Goal: Task Accomplishment & Management: Manage account settings

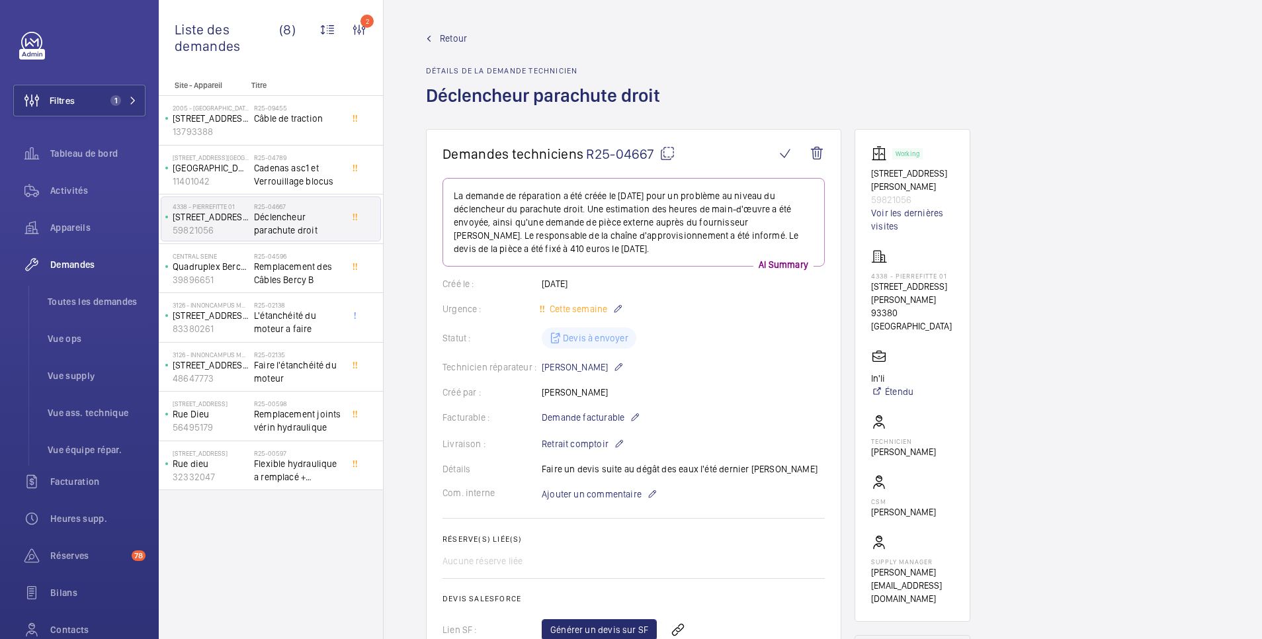
click at [450, 37] on span "Retour" at bounding box center [453, 38] width 27 height 13
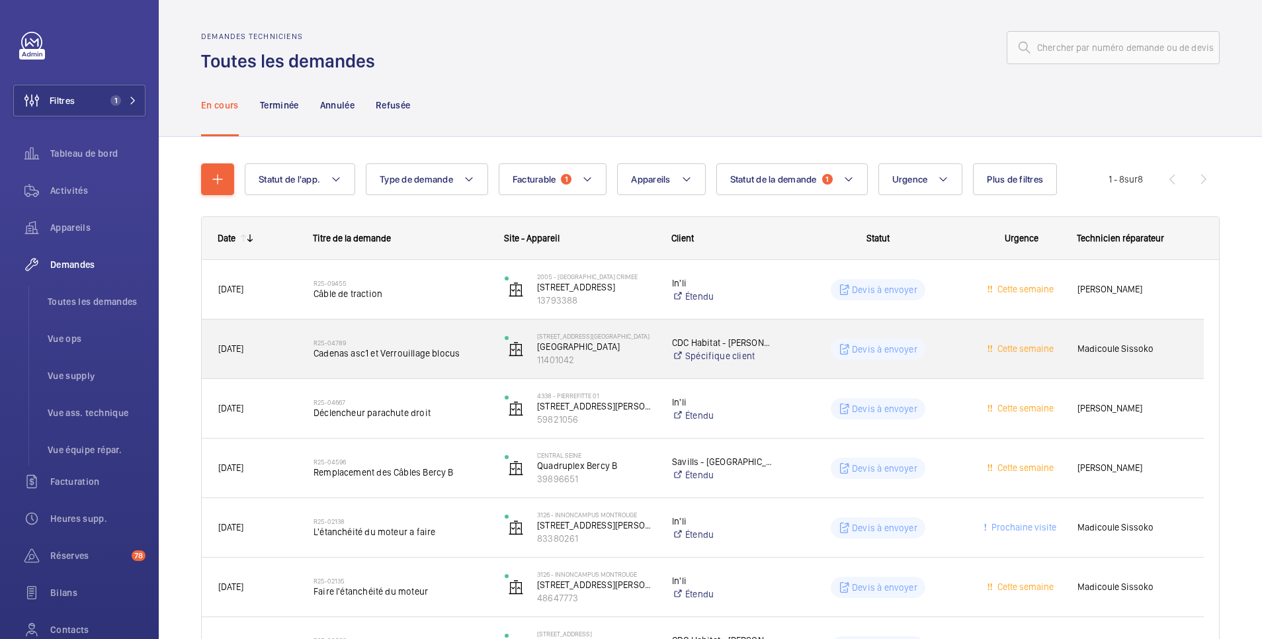
click at [805, 344] on wm-front-pills-cell "Devis à envoyer" at bounding box center [878, 349] width 174 height 21
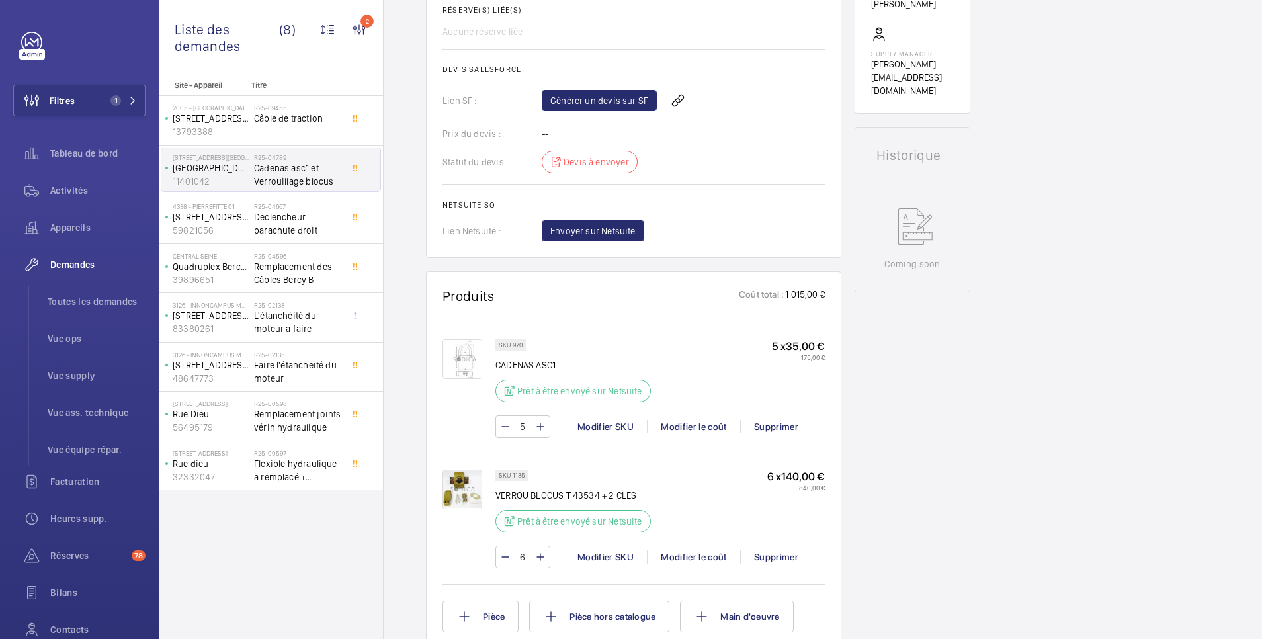
scroll to position [264, 0]
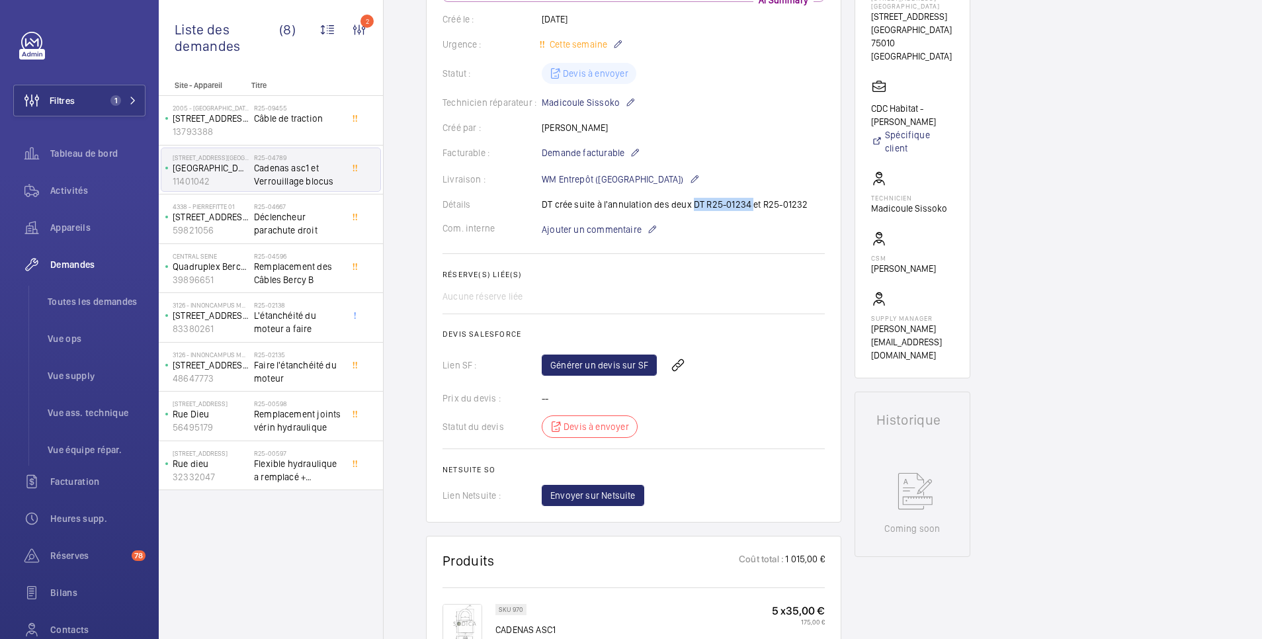
drag, startPoint x: 691, startPoint y: 204, endPoint x: 747, endPoint y: 206, distance: 56.2
click at [747, 206] on div "Détails DT crée suite à l'annulation des deux DT R25-01234 et R25-01232" at bounding box center [633, 204] width 382 height 13
copy p "DT R25-01234"
click at [71, 196] on span "Activités" at bounding box center [97, 190] width 95 height 13
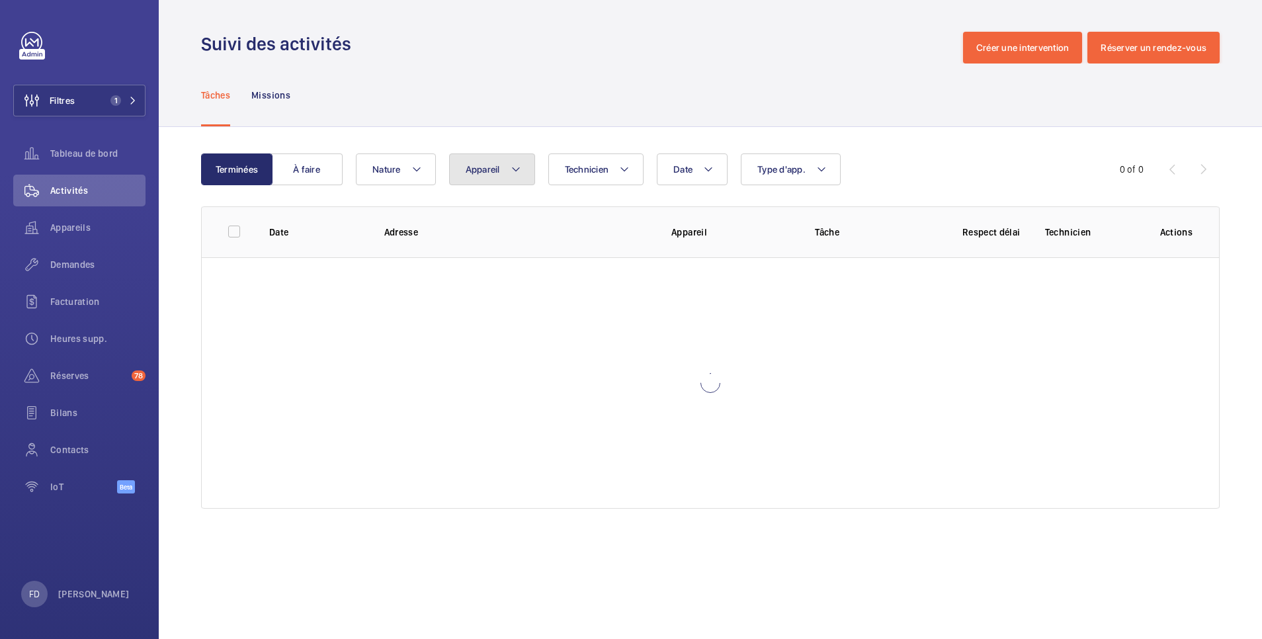
click at [489, 175] on button "Appareil" at bounding box center [492, 169] width 86 height 32
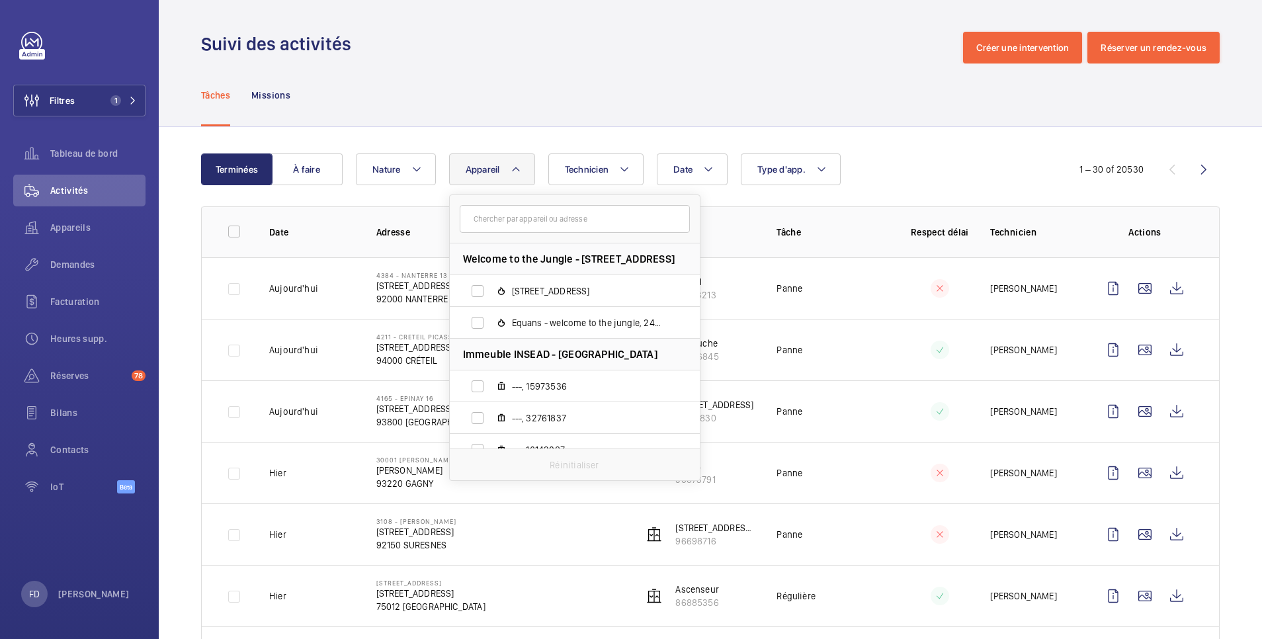
click at [487, 226] on input "text" at bounding box center [575, 219] width 230 height 28
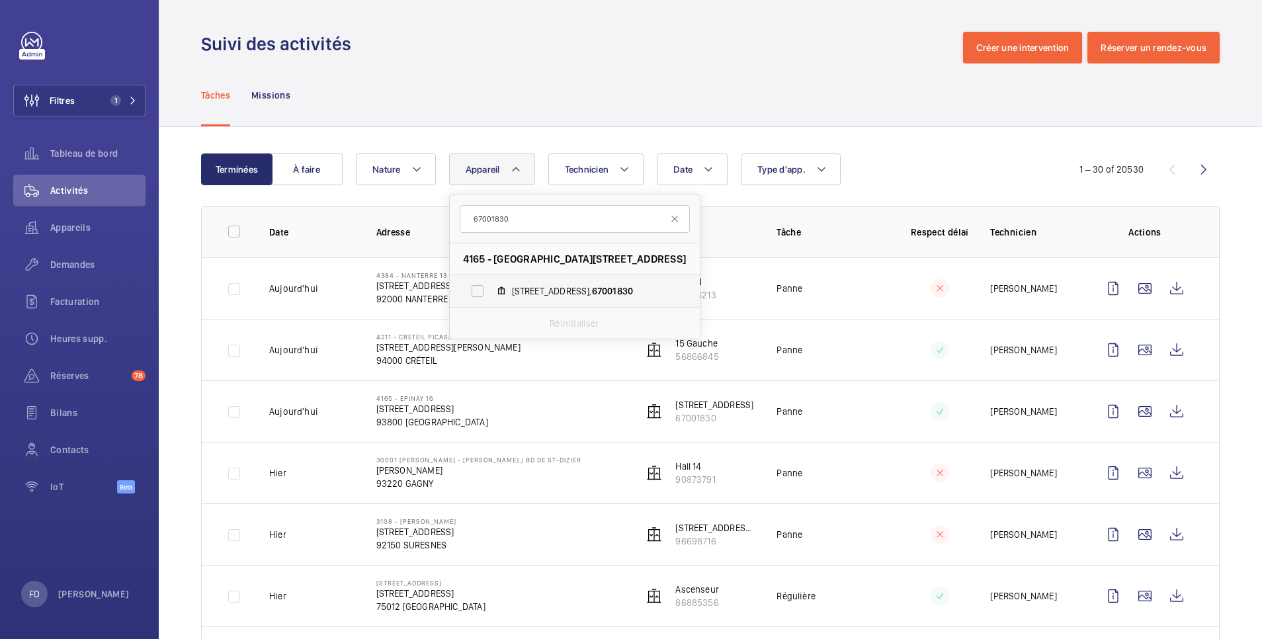
type input "67001830"
click at [469, 294] on label "15, avenue de Jarrow, 67001830" at bounding box center [564, 291] width 229 height 32
click at [469, 294] on input "15, avenue de Jarrow, 67001830" at bounding box center [477, 291] width 26 height 26
checkbox input "true"
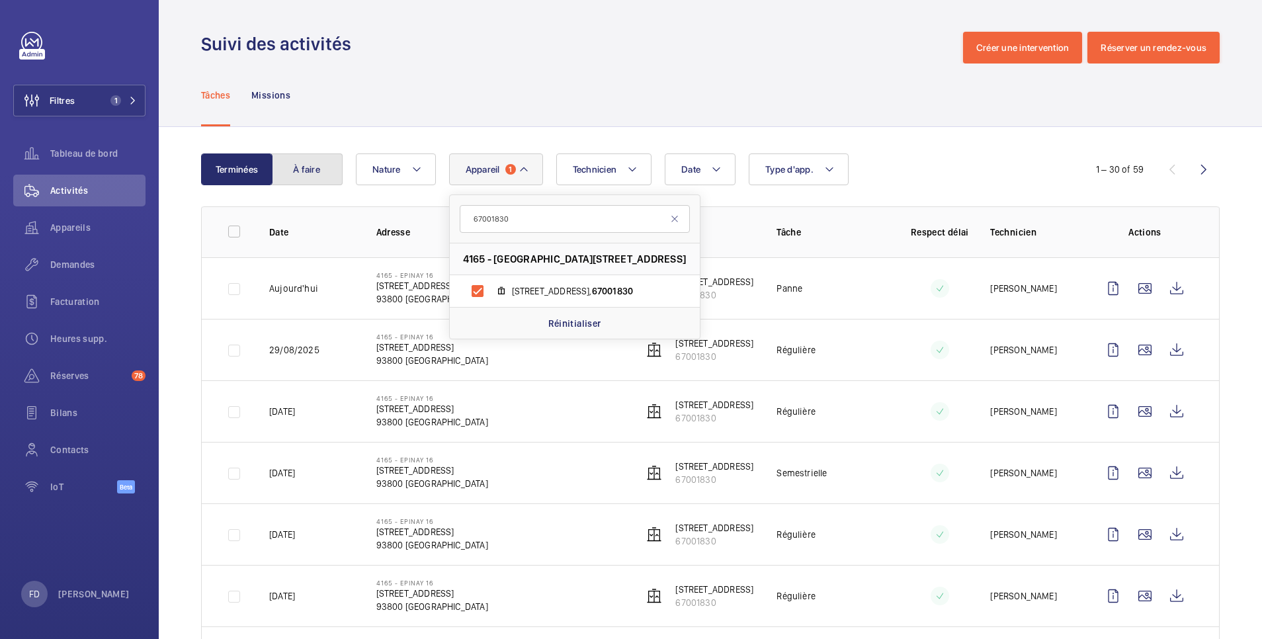
click at [319, 169] on button "À faire" at bounding box center [306, 169] width 71 height 32
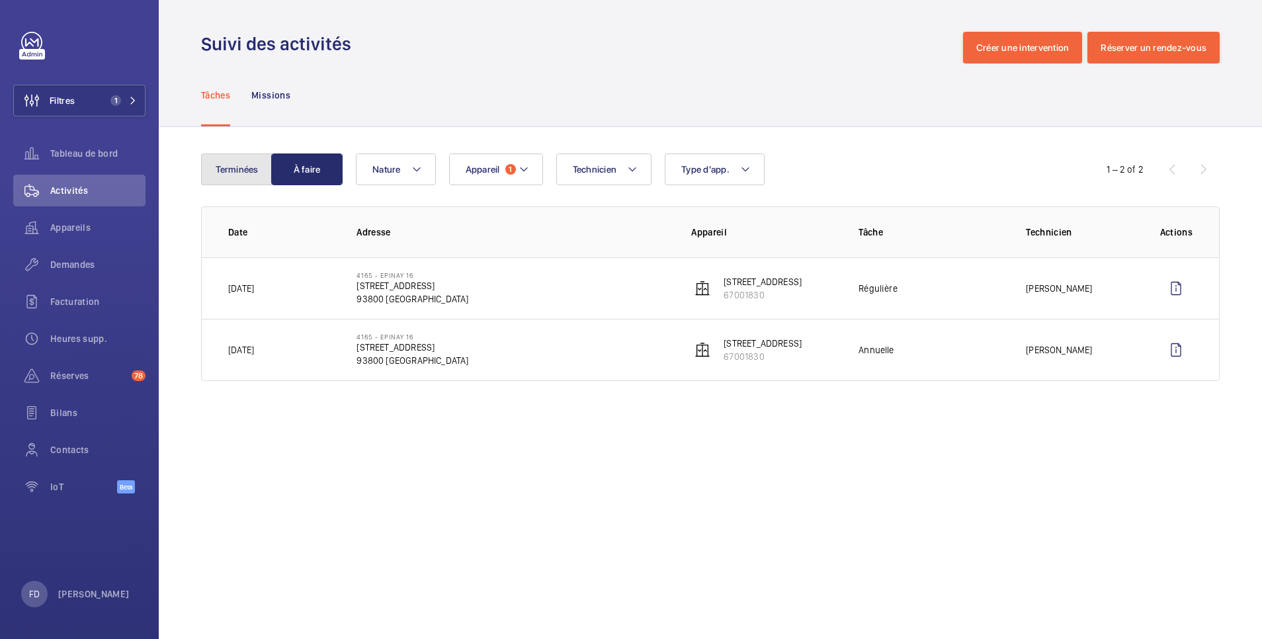
click at [233, 163] on button "Terminées" at bounding box center [236, 169] width 71 height 32
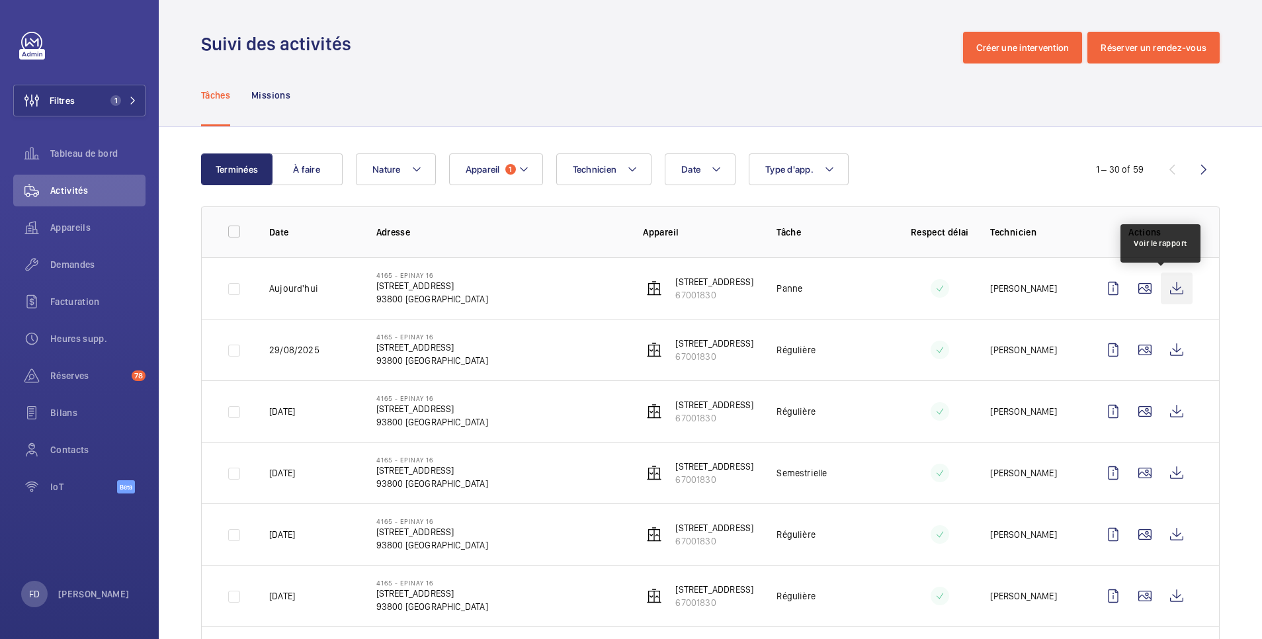
click at [1160, 291] on wm-front-icon-button at bounding box center [1176, 288] width 32 height 32
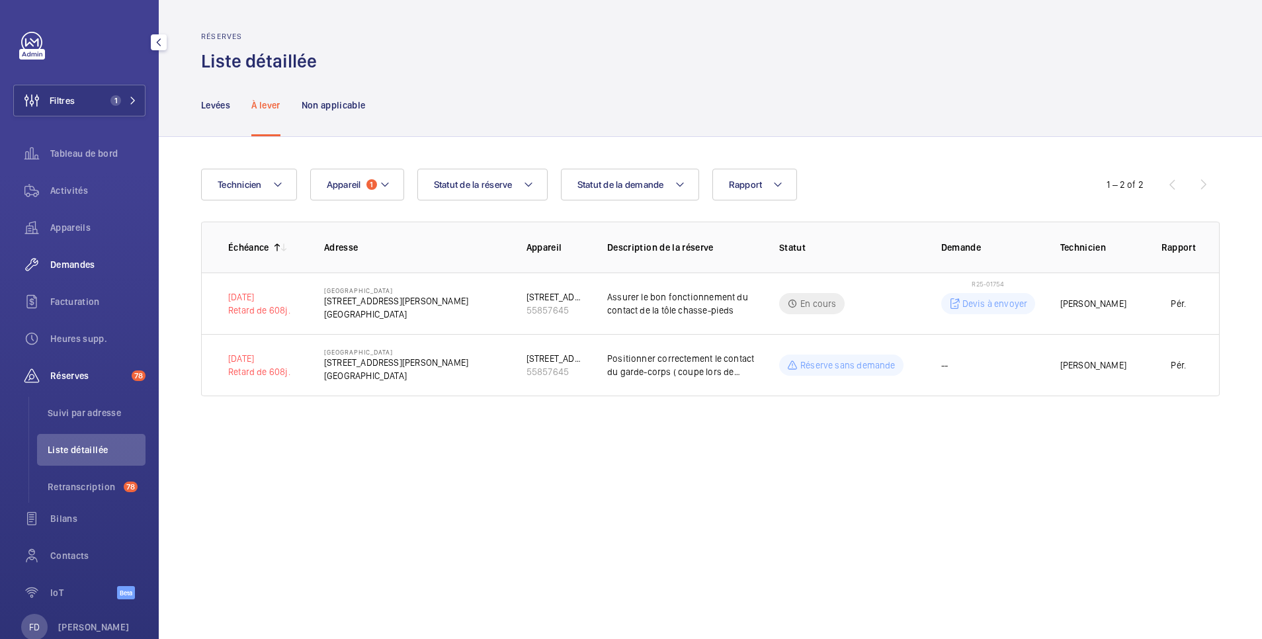
click at [71, 264] on span "Demandes" at bounding box center [97, 264] width 95 height 13
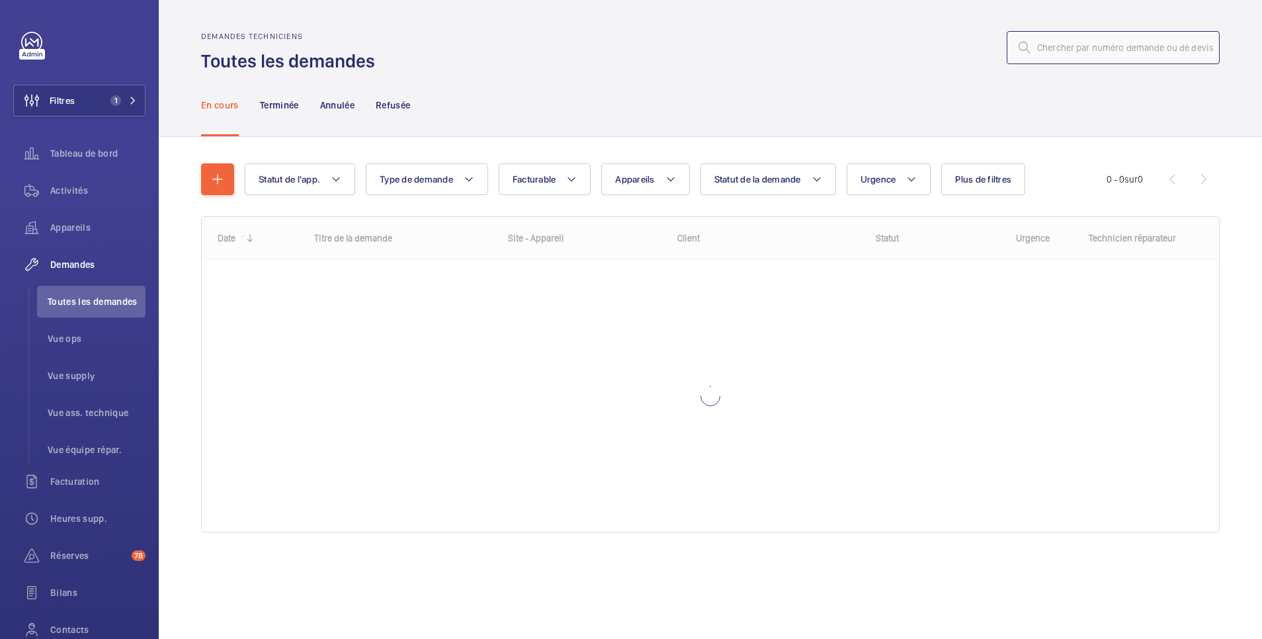
click at [1064, 45] on input "text" at bounding box center [1112, 47] width 213 height 33
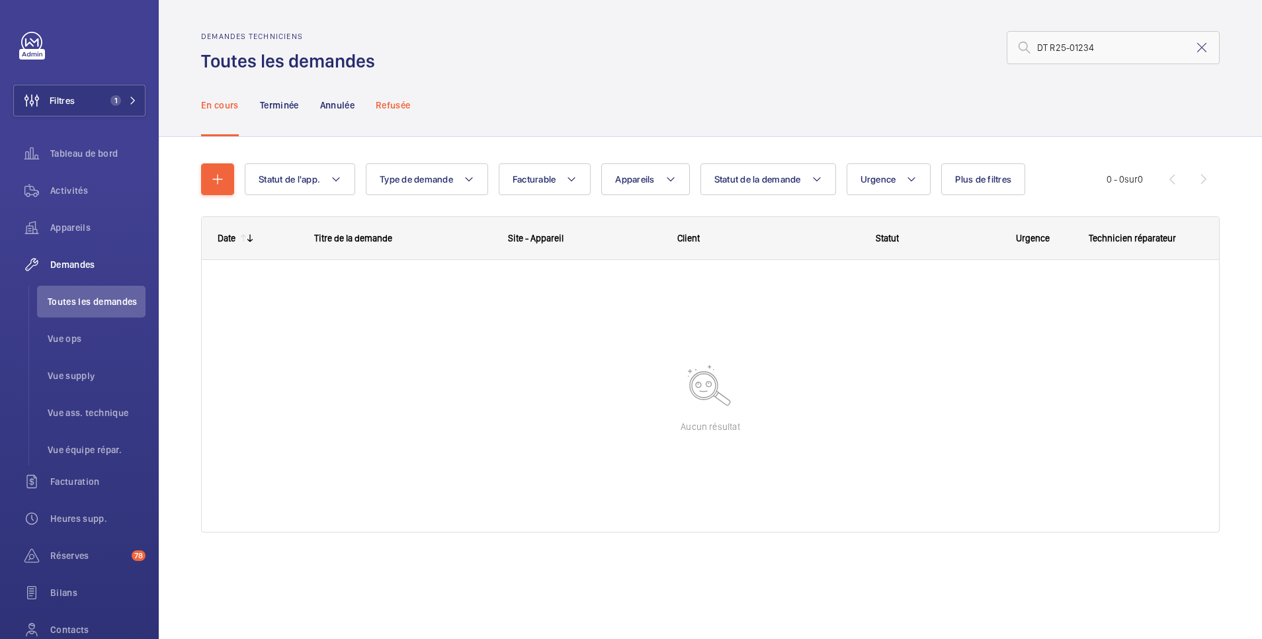
click at [399, 109] on p "Refusée" at bounding box center [393, 105] width 34 height 13
click at [341, 106] on p "Annulée" at bounding box center [337, 105] width 34 height 13
click at [288, 104] on p "Terminée" at bounding box center [279, 105] width 39 height 13
click at [223, 104] on p "En cours" at bounding box center [220, 105] width 38 height 13
drag, startPoint x: 1039, startPoint y: 47, endPoint x: 1077, endPoint y: 38, distance: 39.3
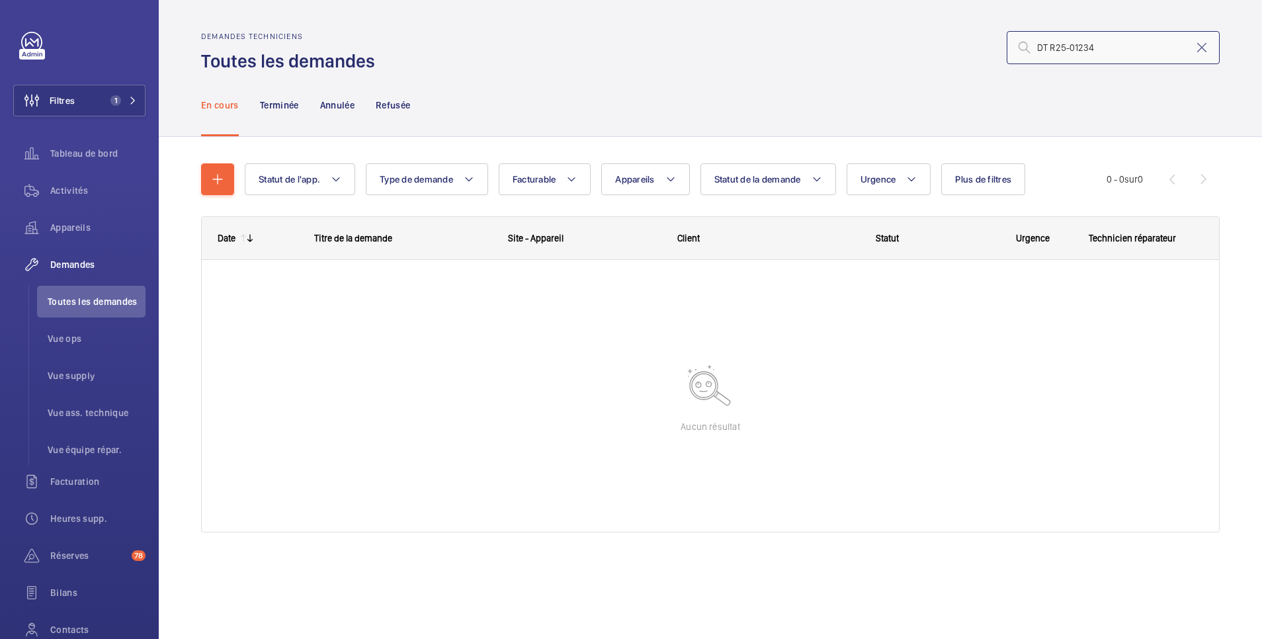
click at [1042, 48] on input "DT R25-01234" at bounding box center [1112, 47] width 213 height 33
type input "DT R25-01234"
click at [339, 110] on p "Annulée" at bounding box center [337, 105] width 34 height 13
click at [1038, 46] on input "DT R25-01234" at bounding box center [1112, 47] width 213 height 33
click at [401, 100] on p "Refusée" at bounding box center [393, 105] width 34 height 13
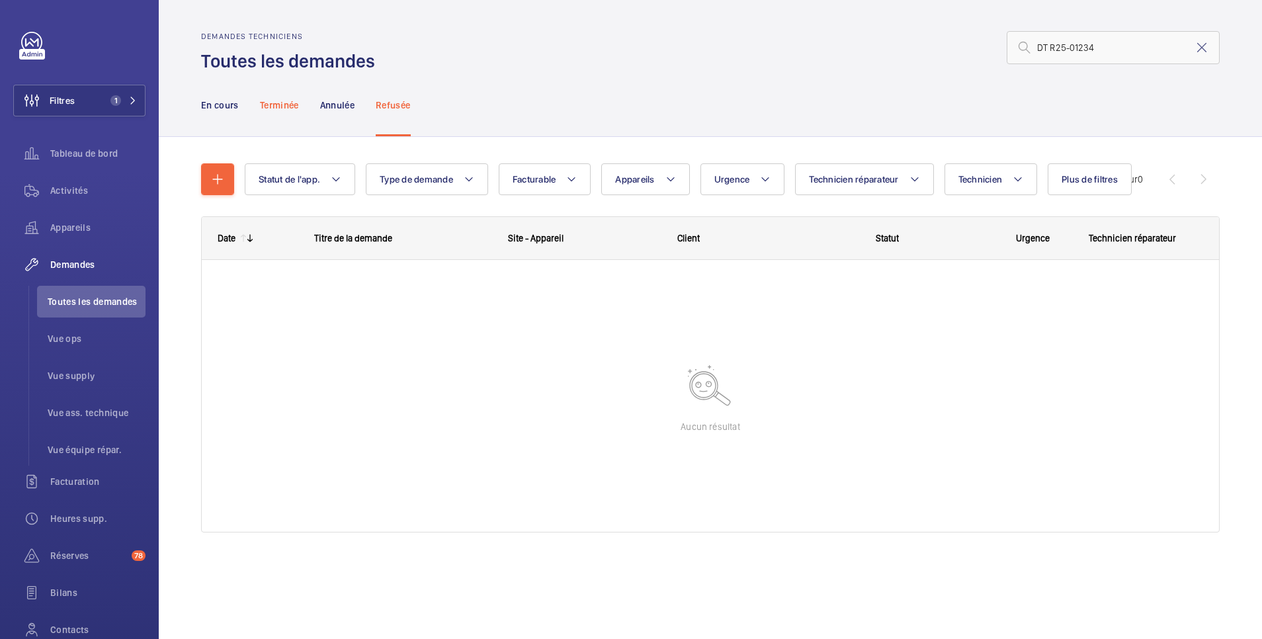
click at [284, 102] on p "Terminée" at bounding box center [279, 105] width 39 height 13
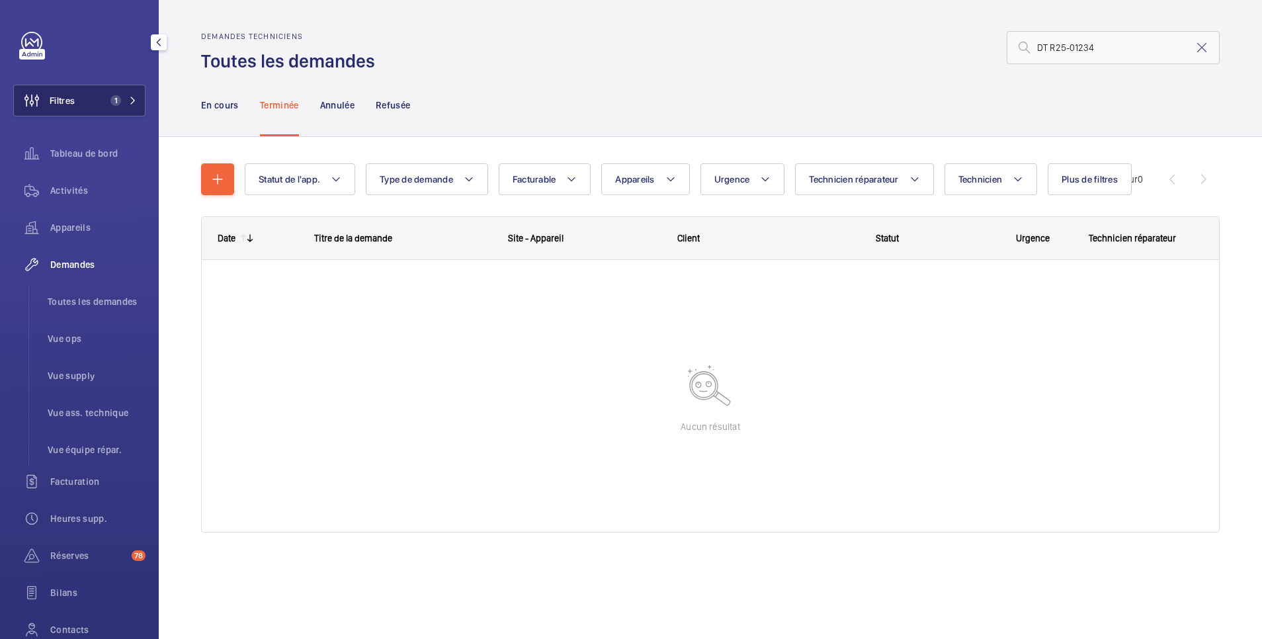
click at [96, 101] on button "Filtres 1" at bounding box center [79, 101] width 132 height 32
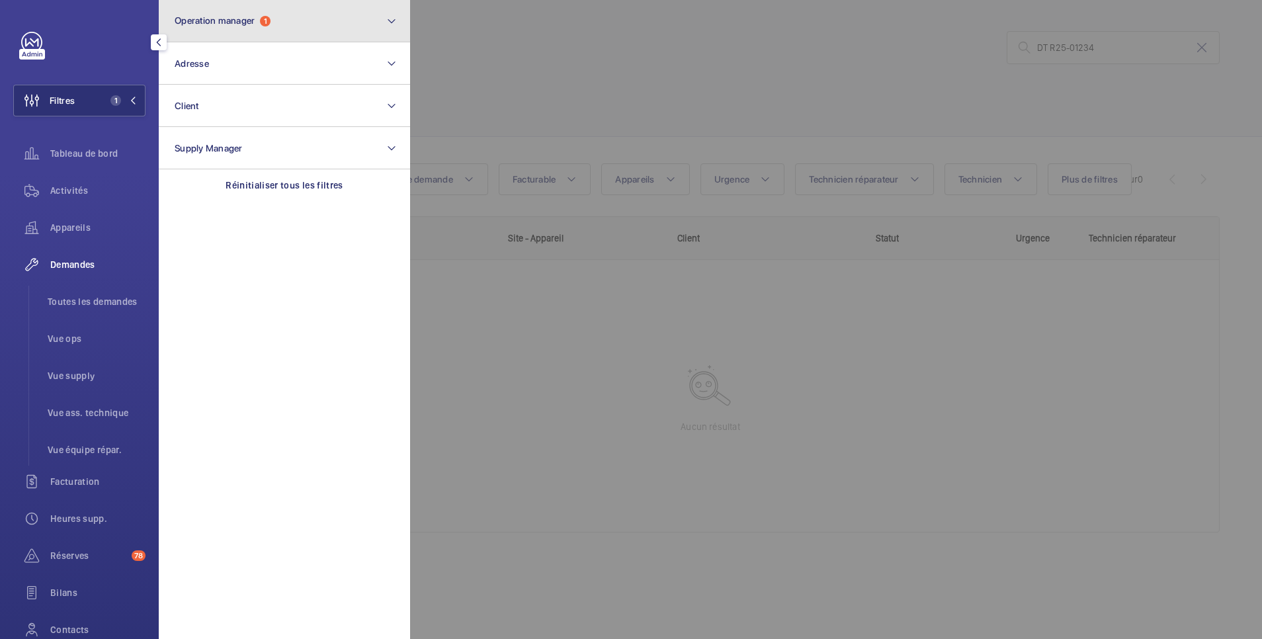
click at [304, 22] on button "Operation manager 1" at bounding box center [284, 21] width 251 height 42
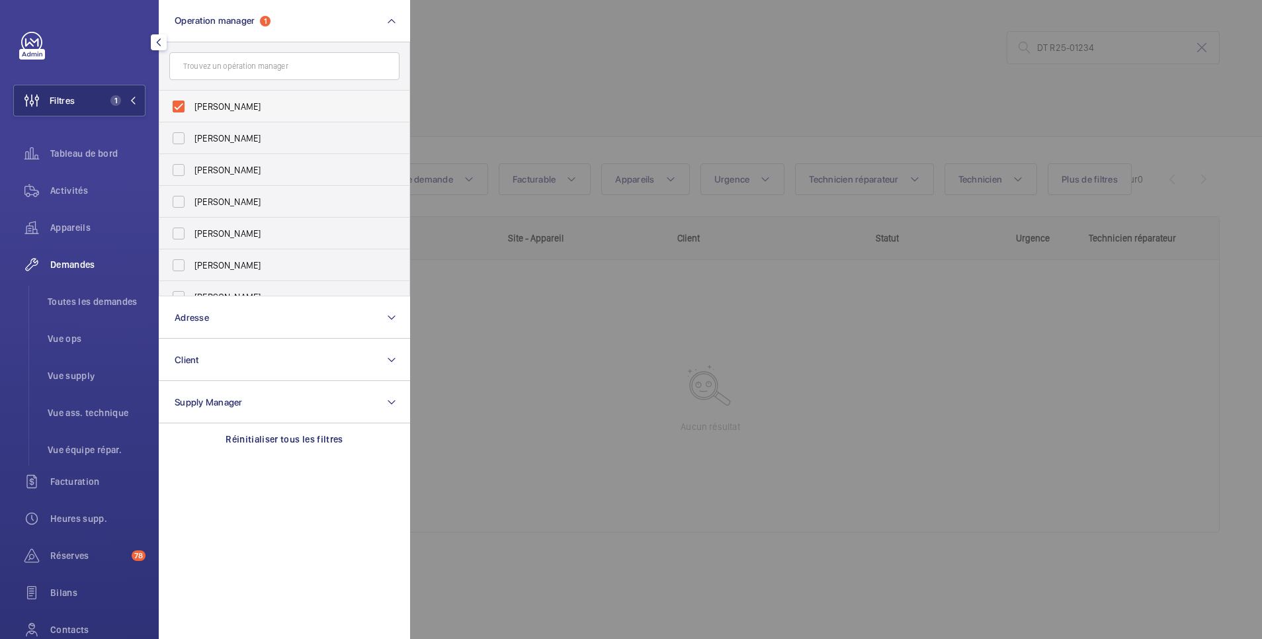
click at [245, 108] on span "[PERSON_NAME]" at bounding box center [285, 106] width 182 height 13
click at [192, 108] on input "[PERSON_NAME]" at bounding box center [178, 106] width 26 height 26
checkbox input "false"
click at [526, 52] on div at bounding box center [1041, 319] width 1262 height 639
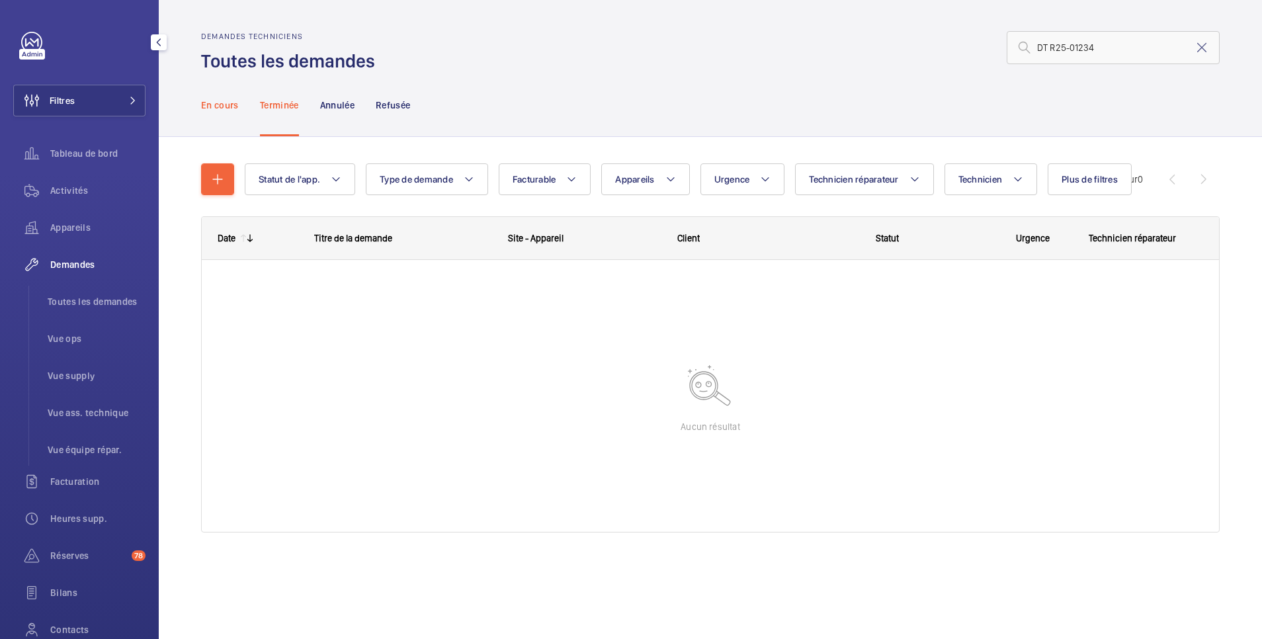
click at [219, 97] on div "En cours" at bounding box center [220, 104] width 38 height 63
click at [269, 100] on p "Terminée" at bounding box center [279, 105] width 39 height 13
click at [330, 101] on p "Annulée" at bounding box center [337, 105] width 34 height 13
click at [397, 103] on p "Refusée" at bounding box center [393, 105] width 34 height 13
click at [98, 303] on span "Toutes les demandes" at bounding box center [97, 301] width 98 height 13
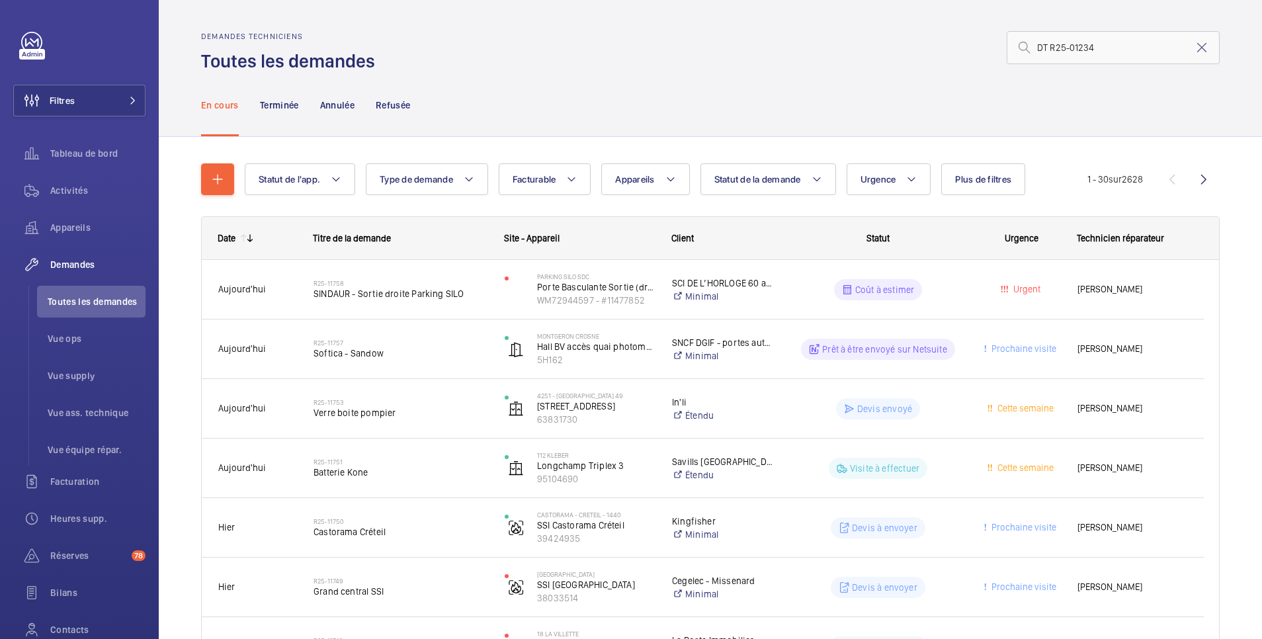
click at [1016, 45] on mat-icon at bounding box center [1024, 48] width 16 height 16
click at [328, 108] on p "Annulée" at bounding box center [337, 105] width 34 height 13
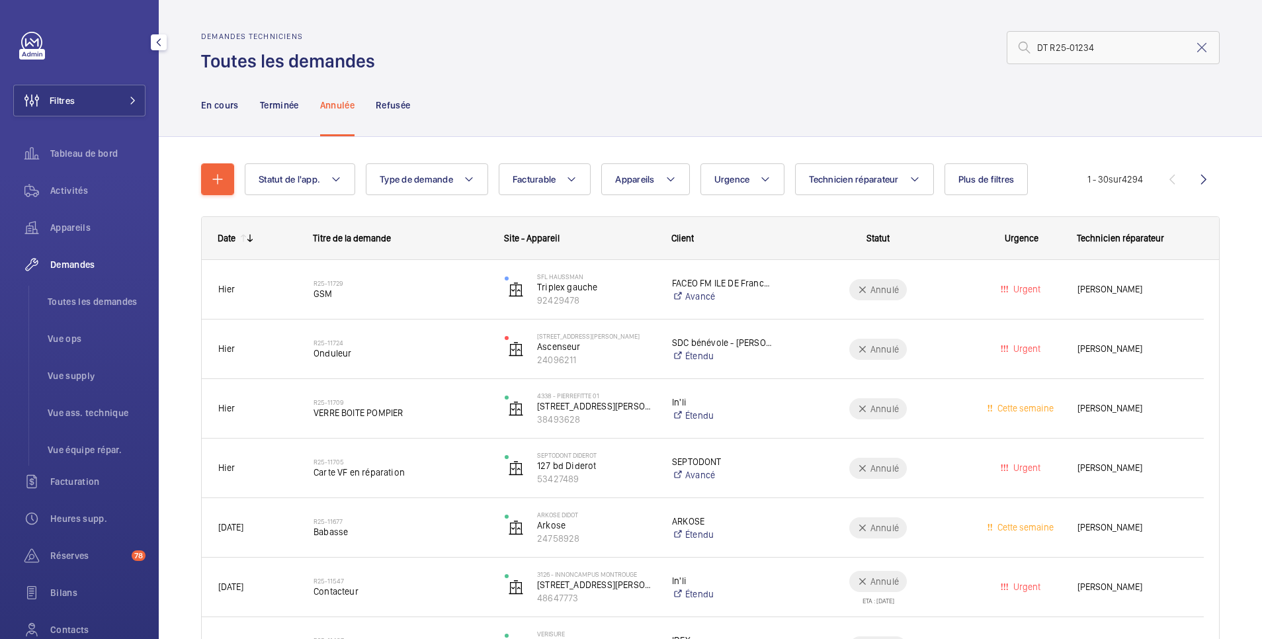
click at [83, 268] on span "Demandes" at bounding box center [97, 264] width 95 height 13
click at [83, 298] on span "Toutes les demandes" at bounding box center [97, 301] width 98 height 13
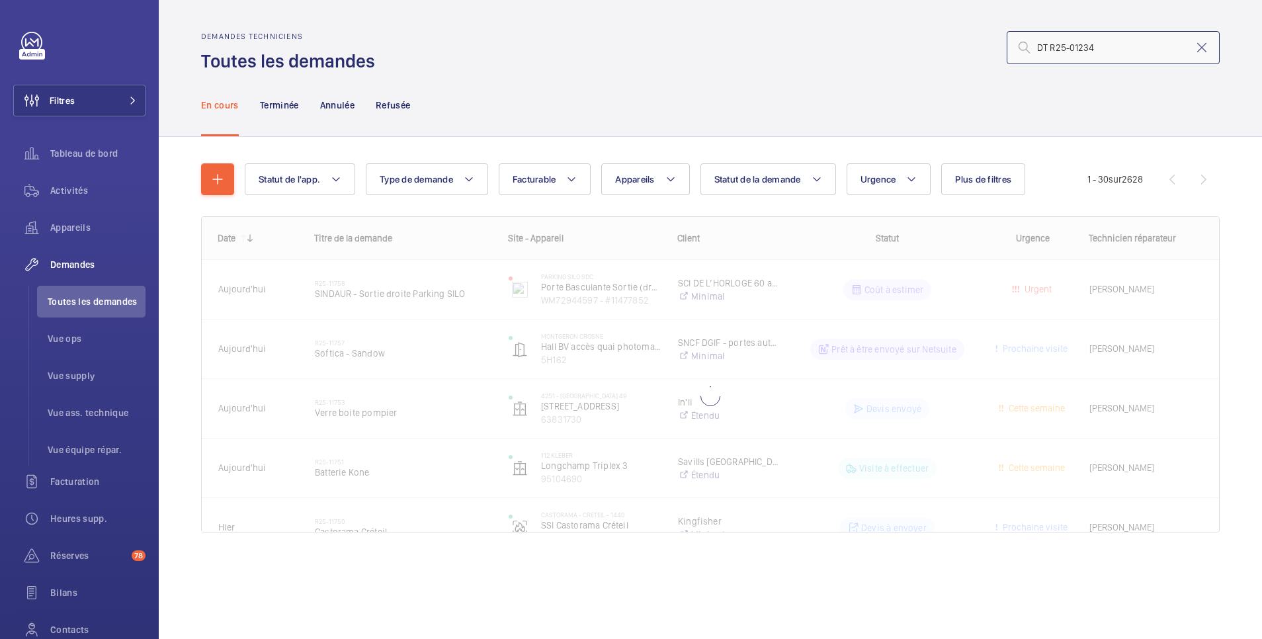
click at [1129, 53] on input "DT R25-01234" at bounding box center [1112, 47] width 213 height 33
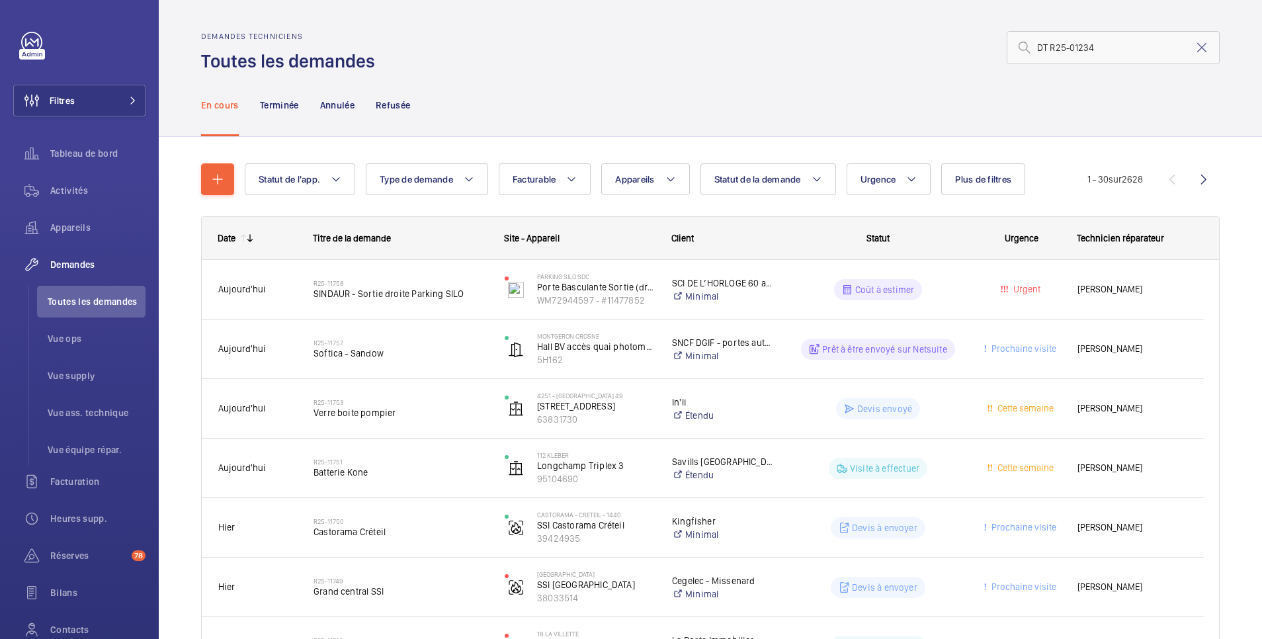
click at [1016, 48] on mat-icon at bounding box center [1024, 48] width 16 height 16
click at [64, 333] on span "Vue ops" at bounding box center [97, 338] width 98 height 13
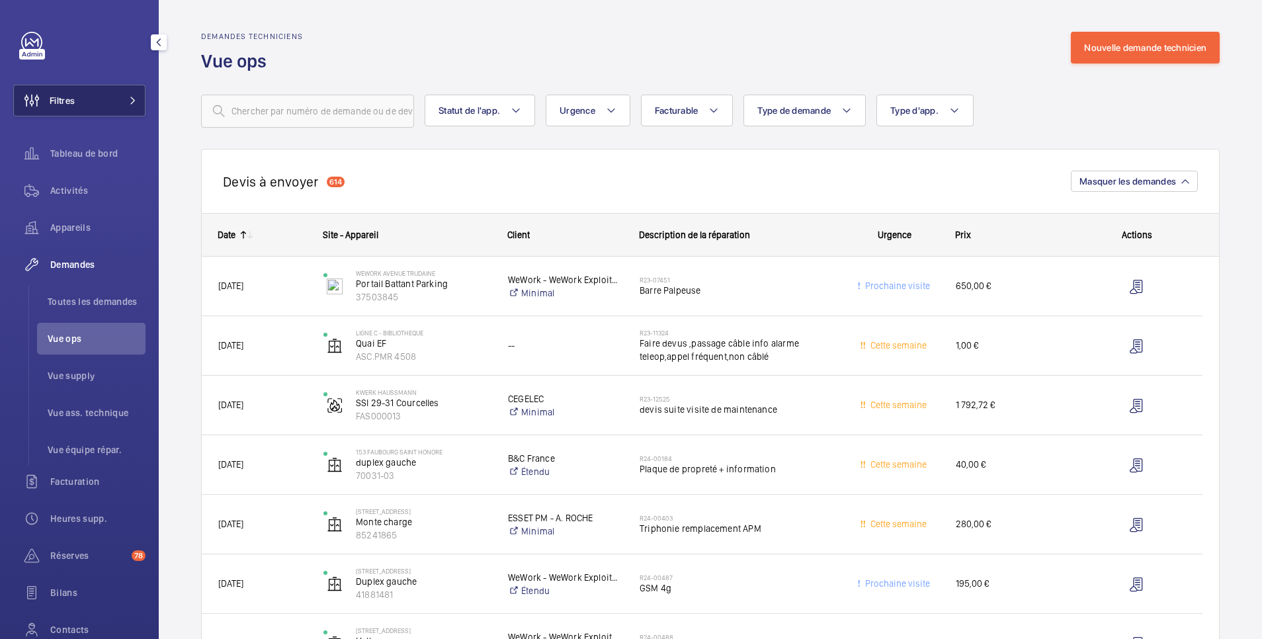
click at [108, 106] on button "Filtres" at bounding box center [79, 101] width 132 height 32
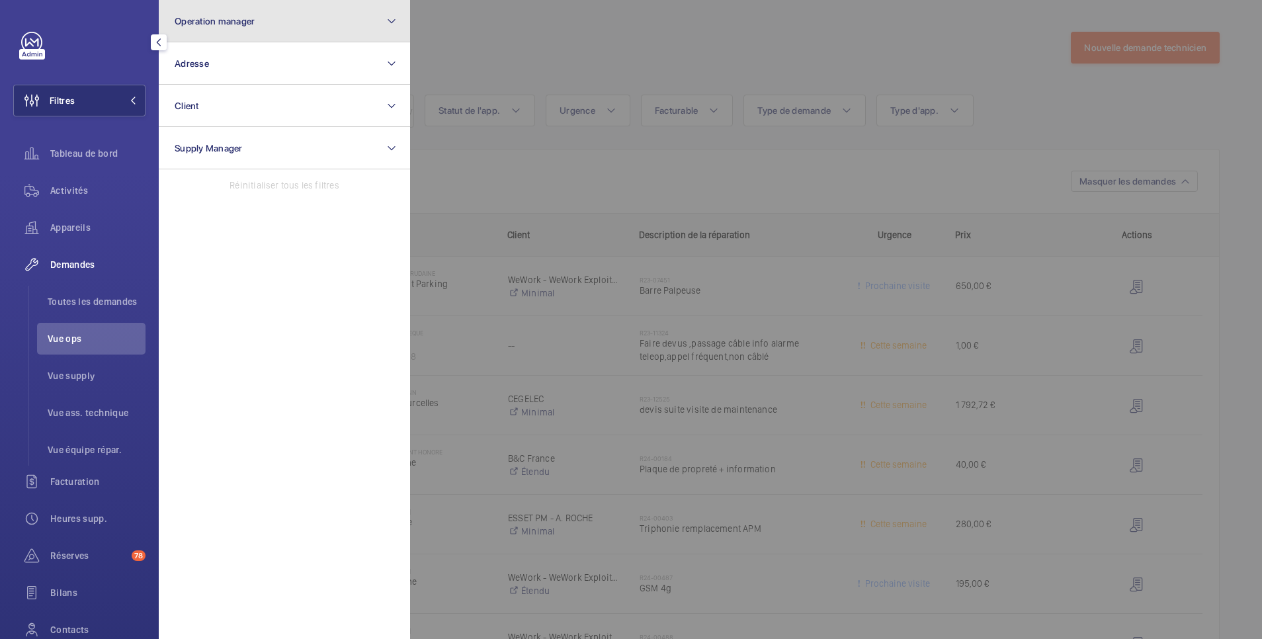
click at [233, 20] on span "Operation manager" at bounding box center [215, 21] width 80 height 11
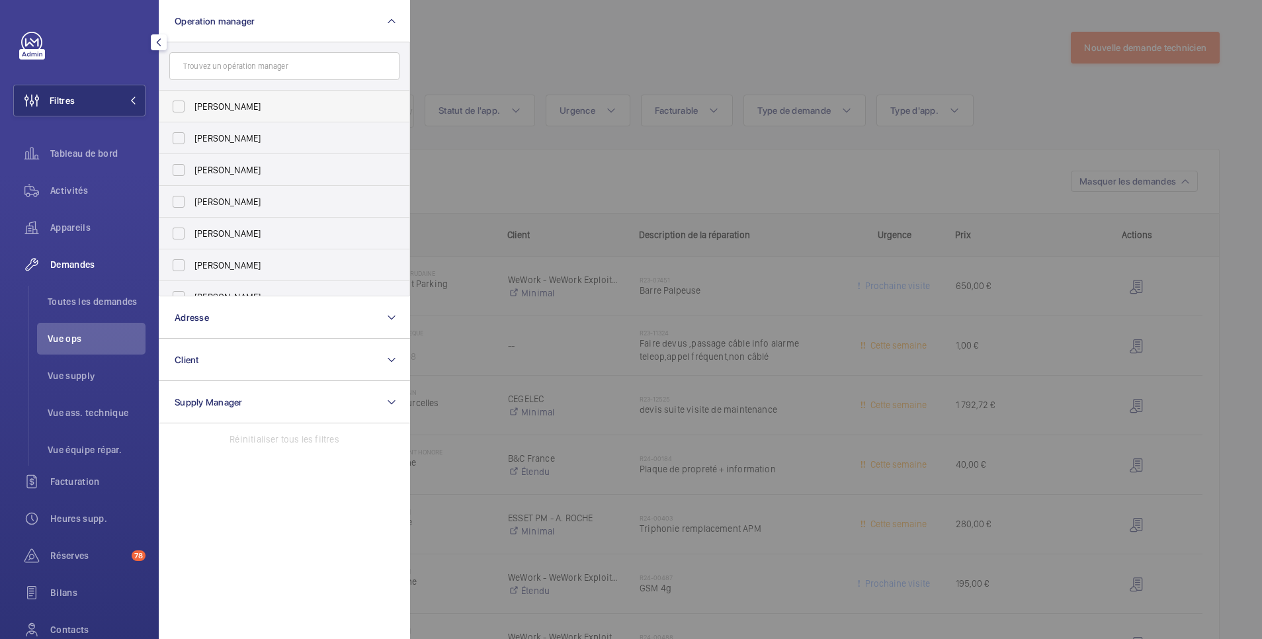
click at [236, 103] on span "[PERSON_NAME]" at bounding box center [285, 106] width 182 height 13
click at [192, 103] on input "[PERSON_NAME]" at bounding box center [178, 106] width 26 height 26
checkbox input "true"
click at [551, 187] on div at bounding box center [1041, 319] width 1262 height 639
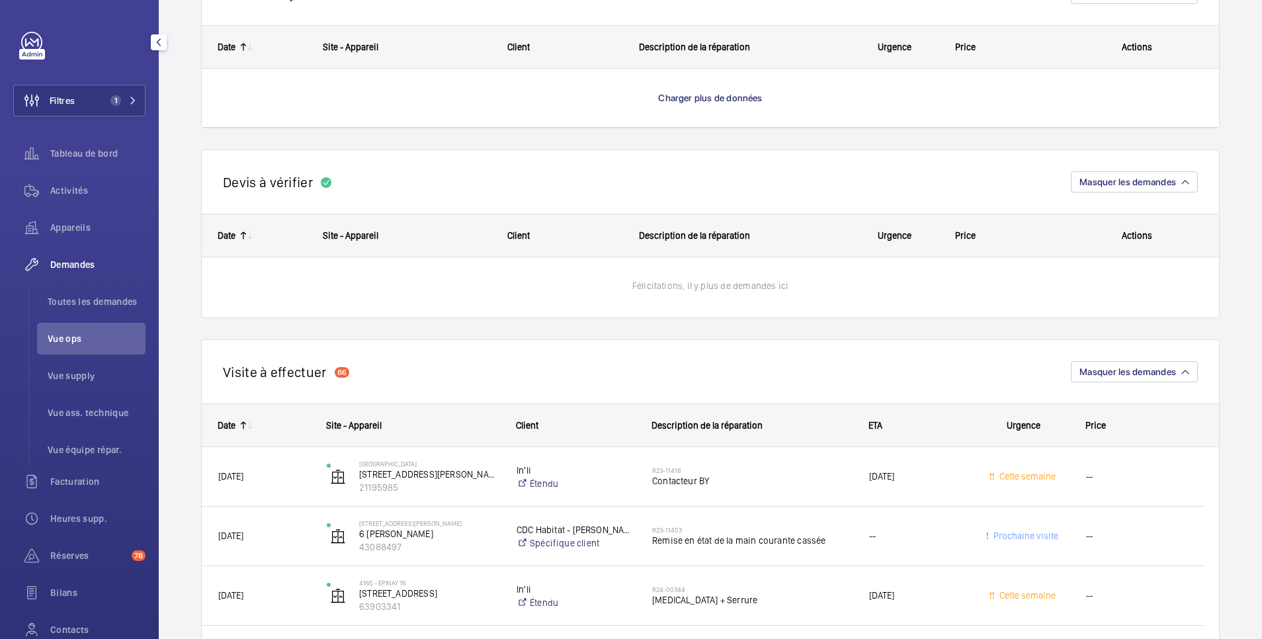
scroll to position [1058, 0]
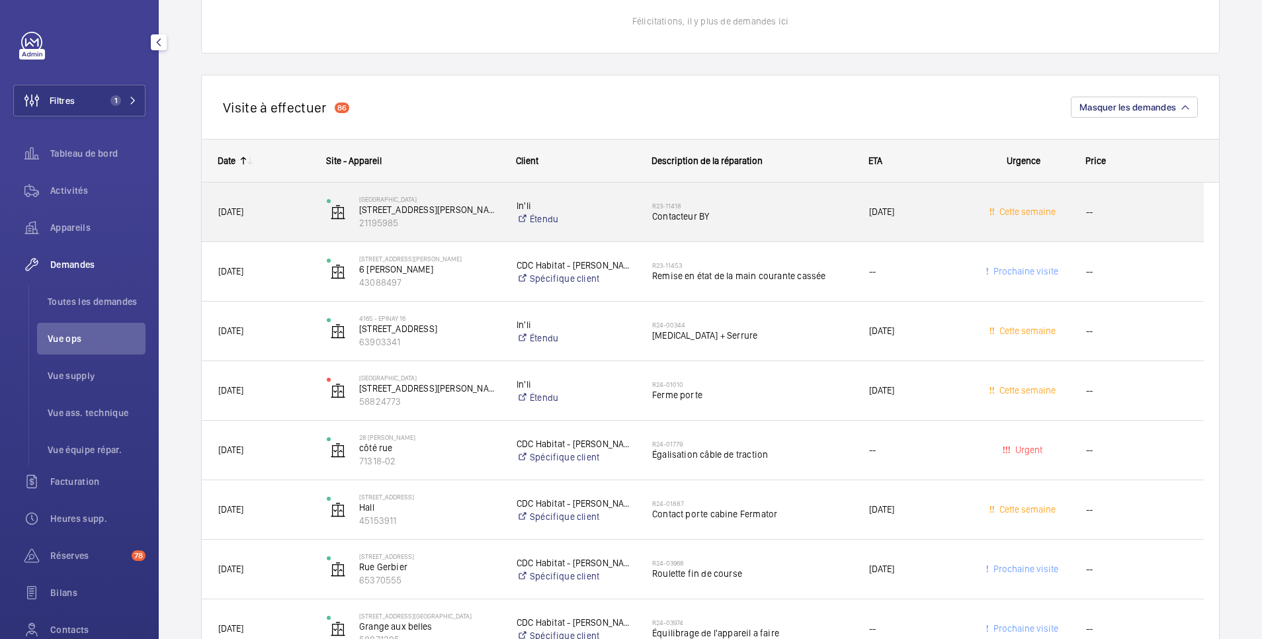
click at [808, 204] on h2 "R23-11418" at bounding box center [752, 206] width 200 height 8
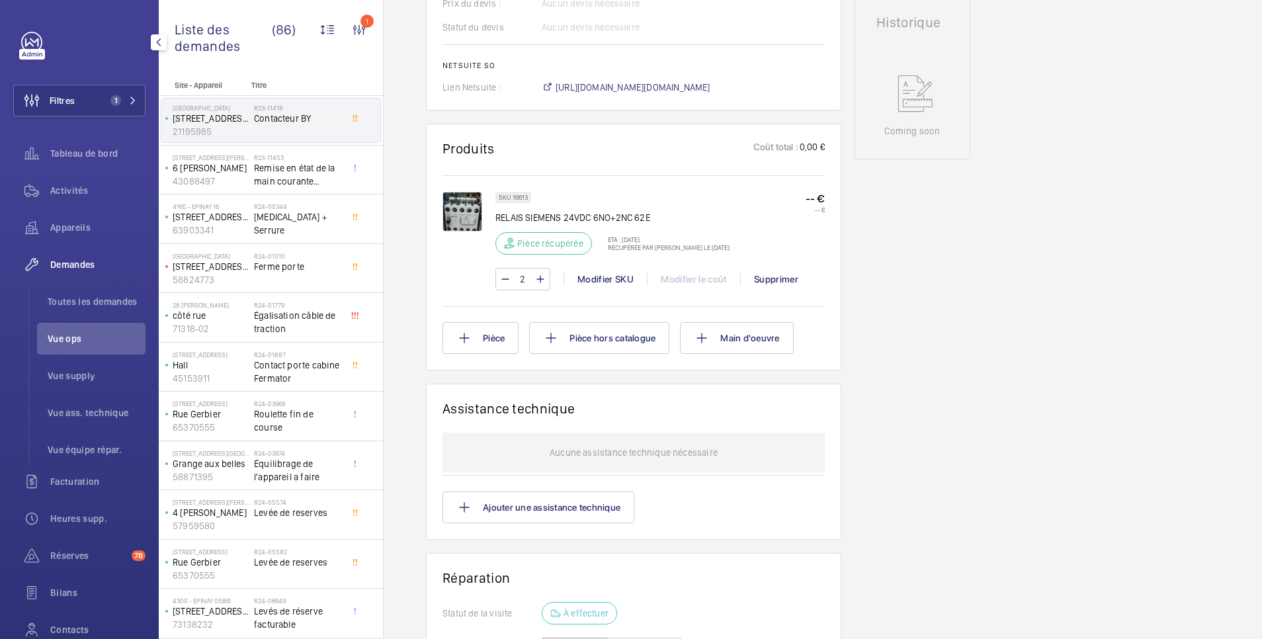
scroll to position [879, 0]
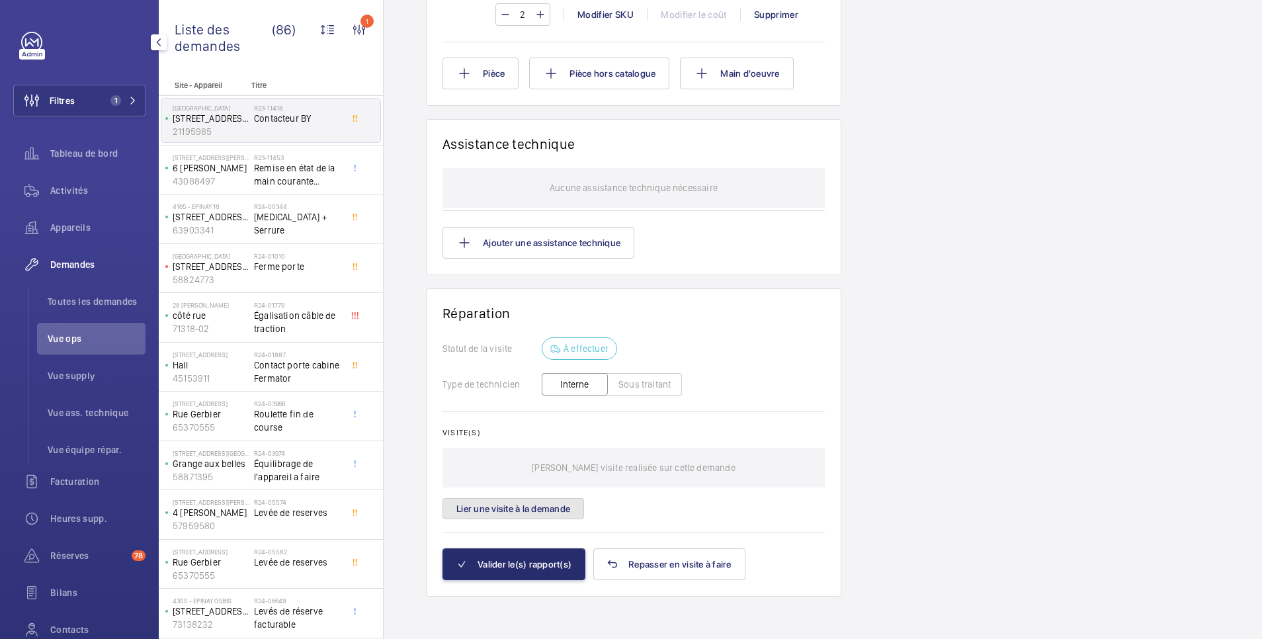
click at [511, 509] on button "Lier une visite à la demande" at bounding box center [512, 508] width 141 height 21
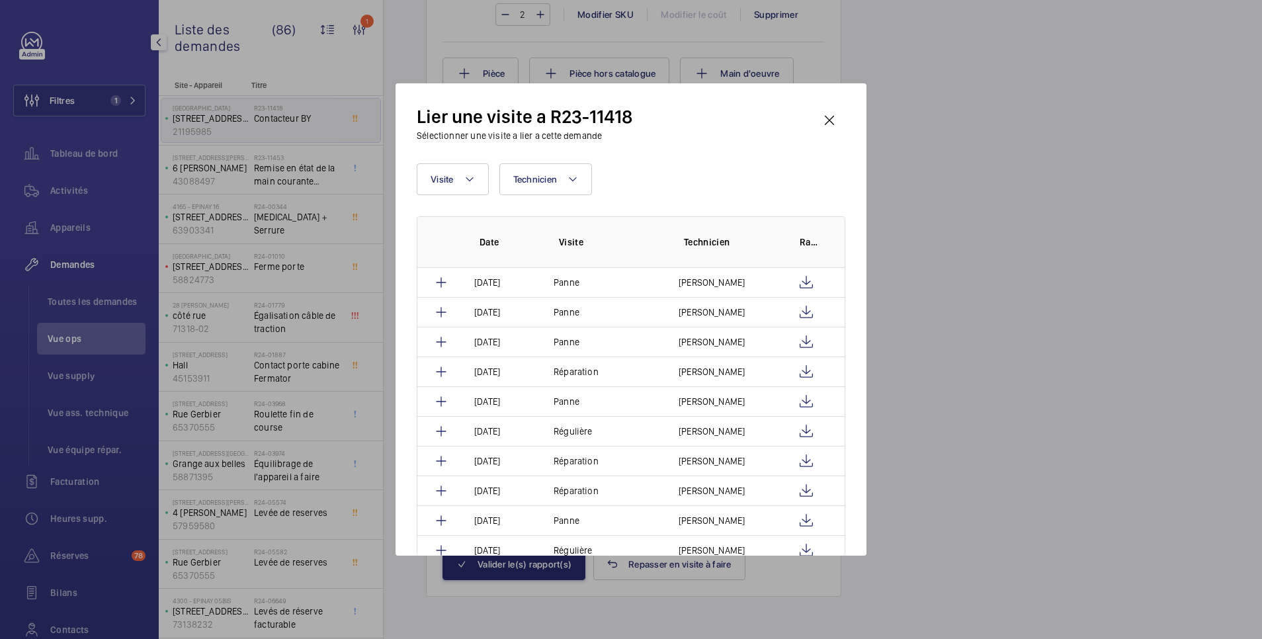
scroll to position [1729, 0]
click at [830, 118] on wm-front-icon-button at bounding box center [829, 120] width 32 height 32
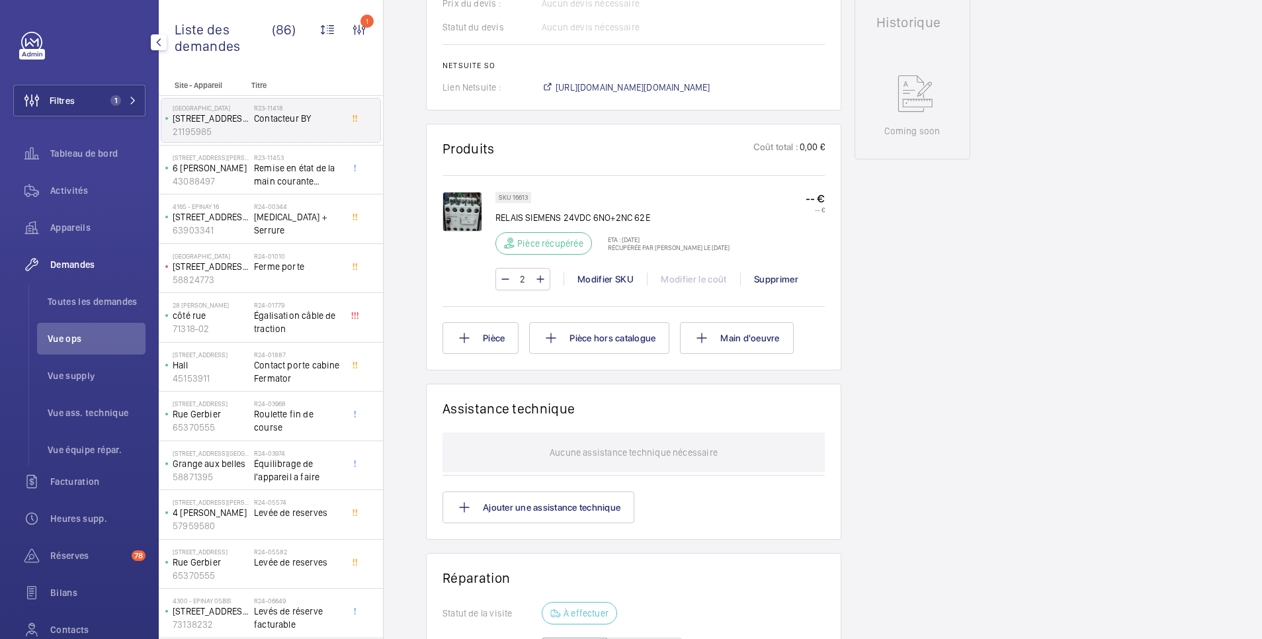
scroll to position [879, 0]
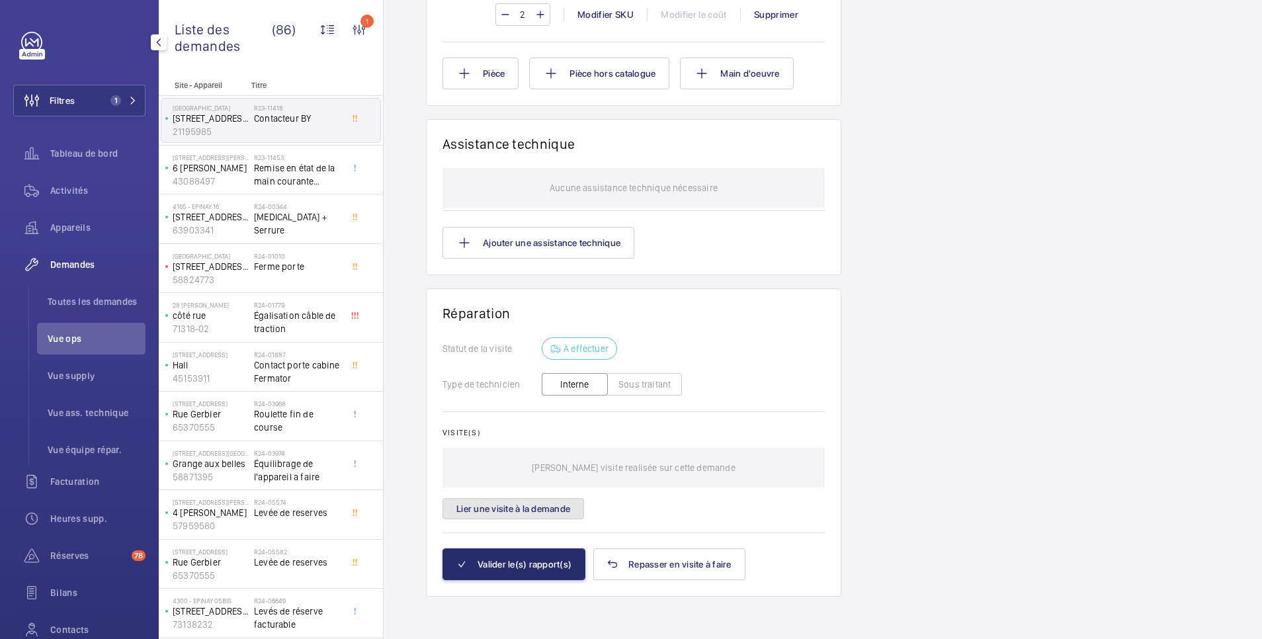
click at [520, 507] on button "Lier une visite à la demande" at bounding box center [512, 508] width 141 height 21
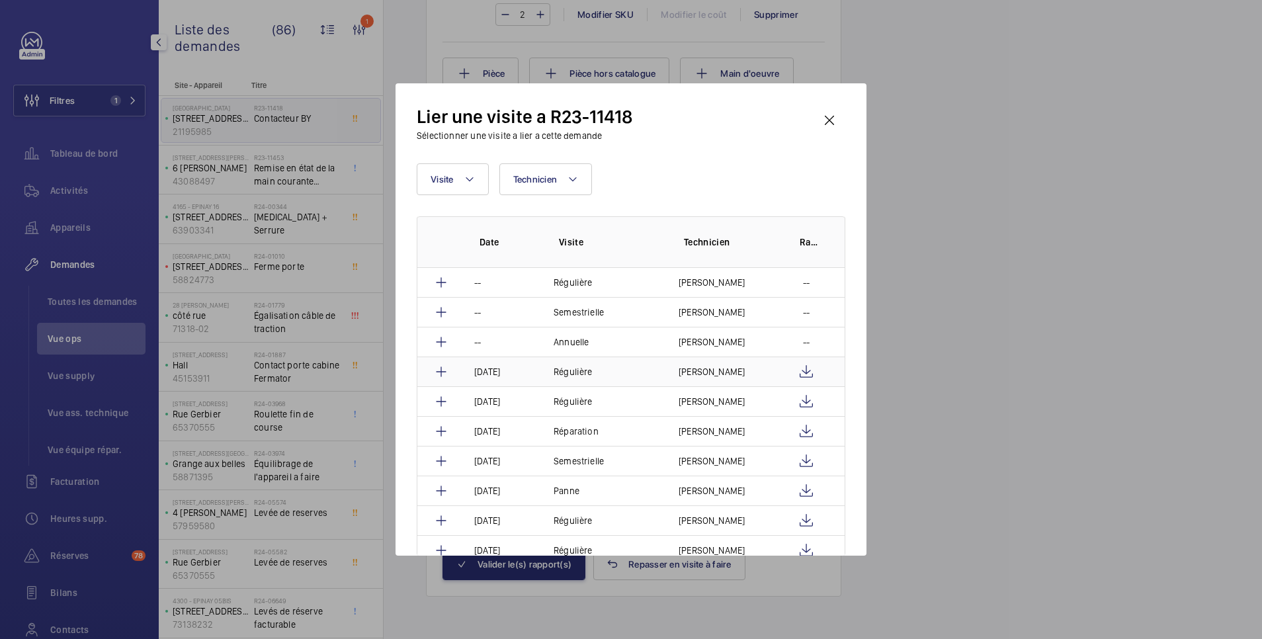
scroll to position [793, 0]
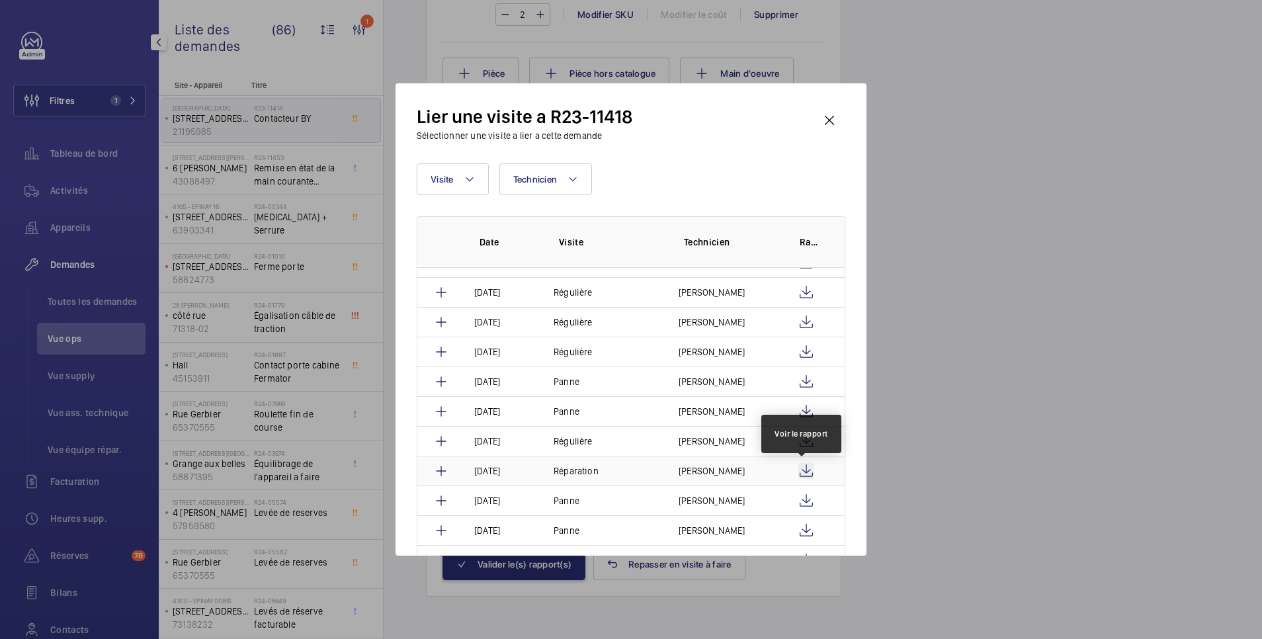
click at [799, 472] on wm-front-icon-button at bounding box center [806, 471] width 16 height 16
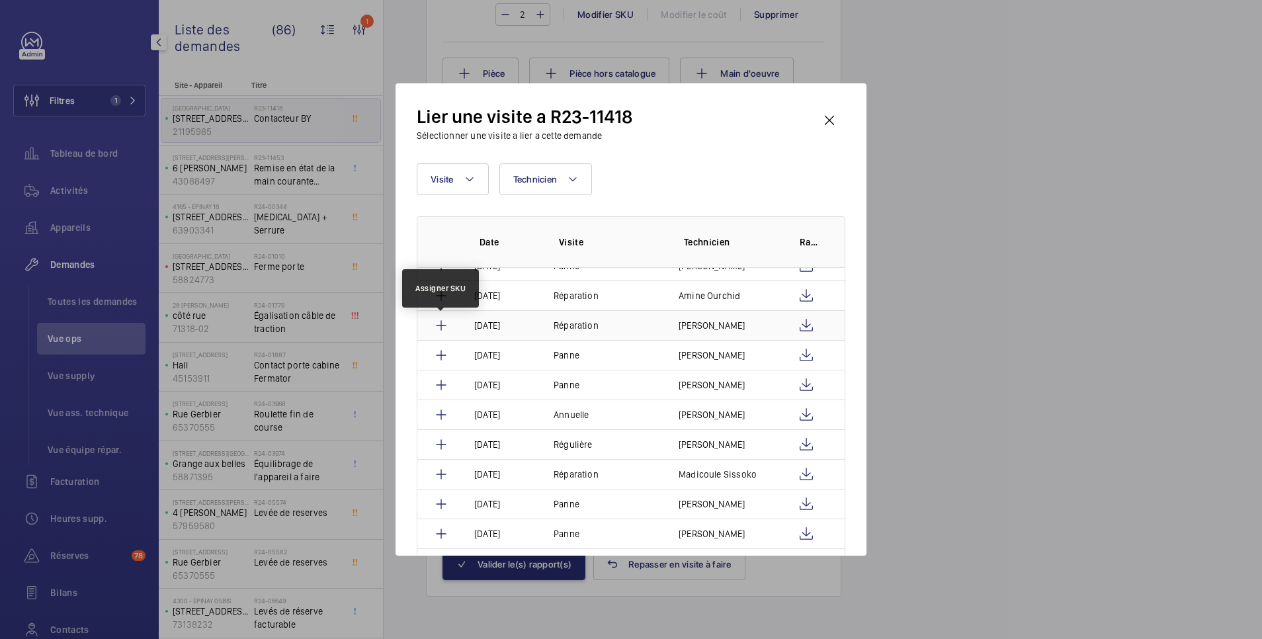
click at [438, 325] on mat-icon at bounding box center [441, 325] width 16 height 16
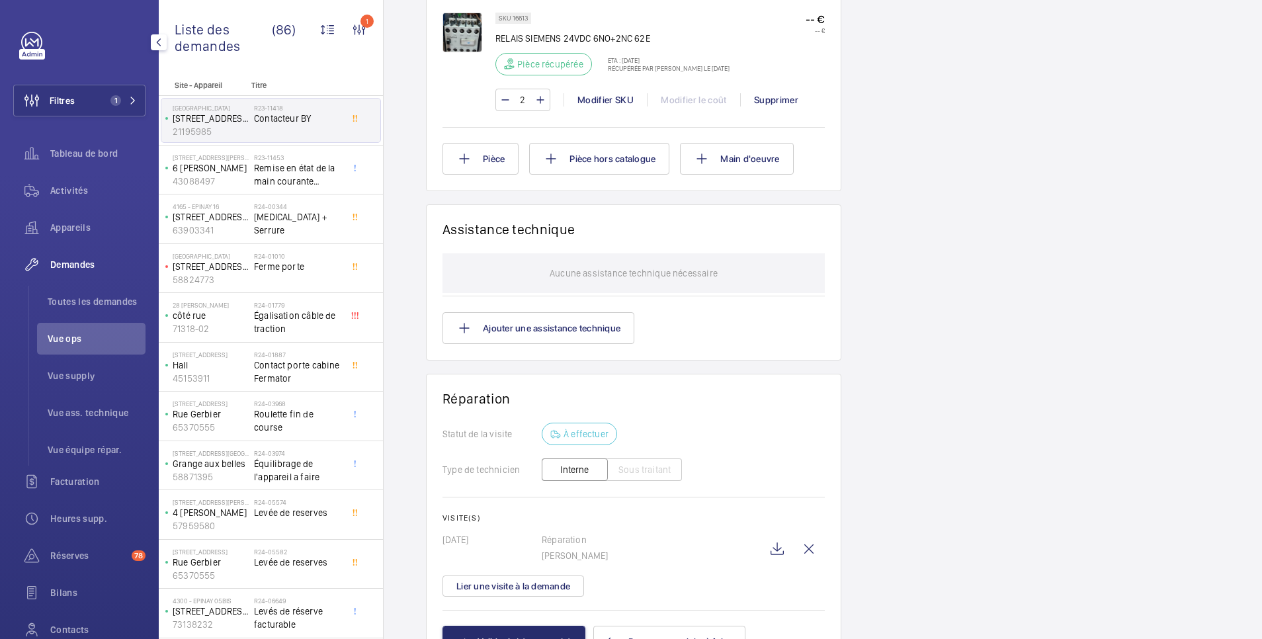
scroll to position [884, 0]
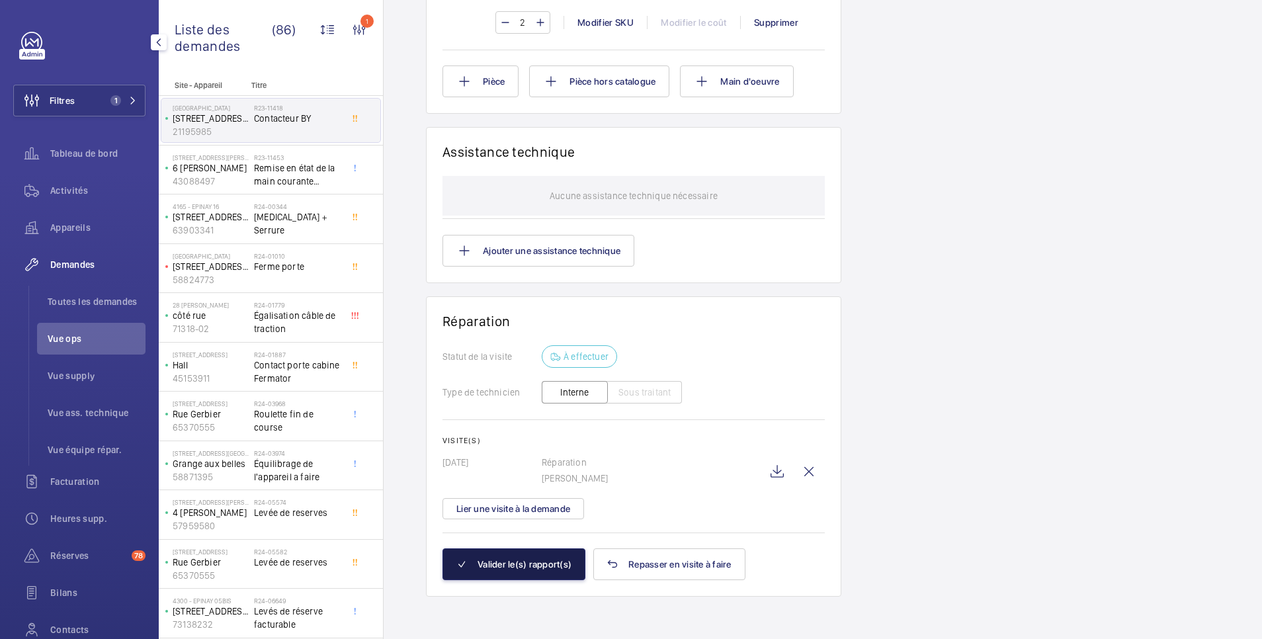
click at [532, 563] on button "Valider le(s) rapport(s)" at bounding box center [513, 564] width 143 height 32
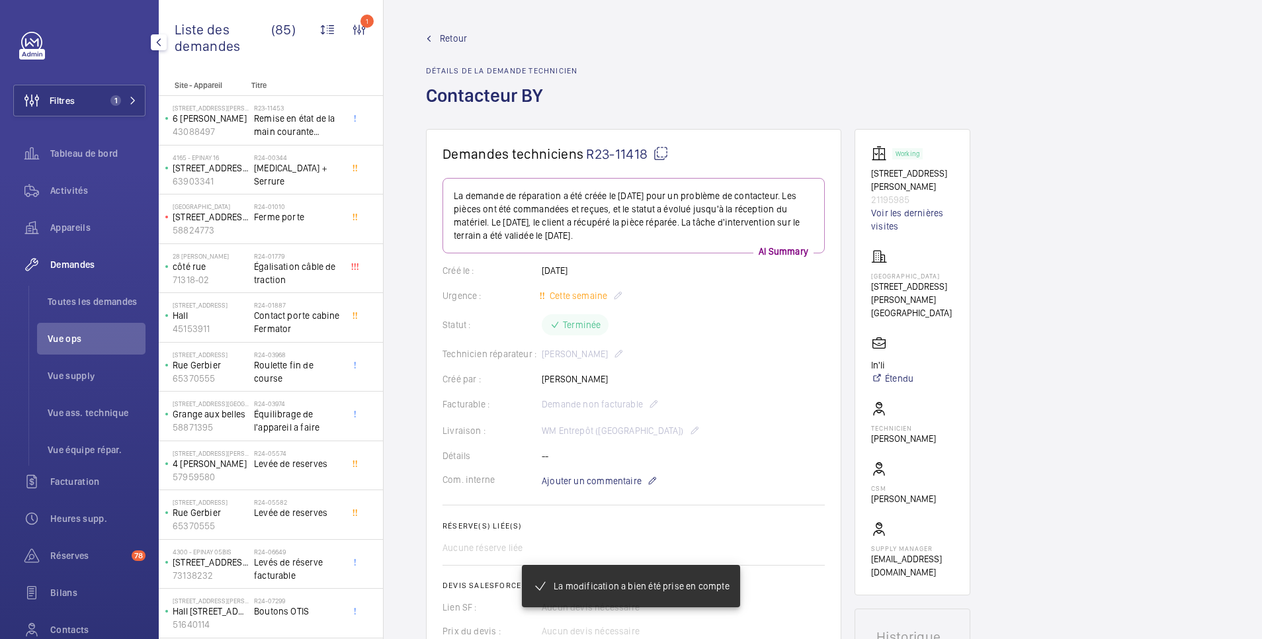
click at [447, 39] on span "Retour" at bounding box center [453, 38] width 27 height 13
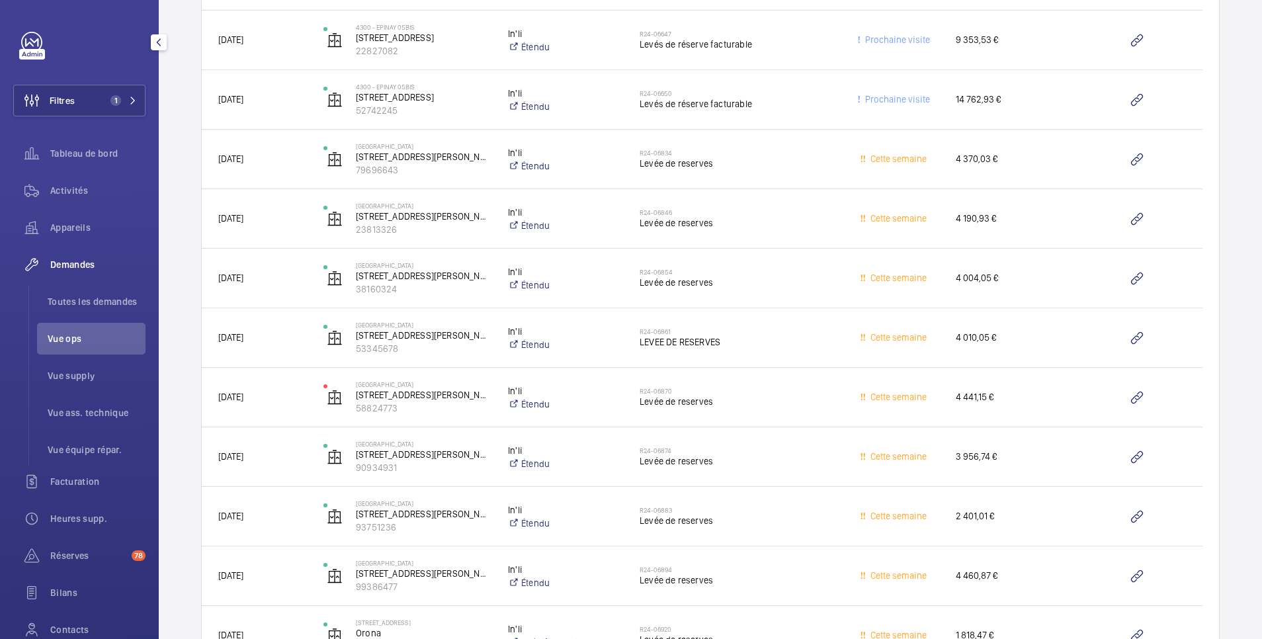
scroll to position [2247, 0]
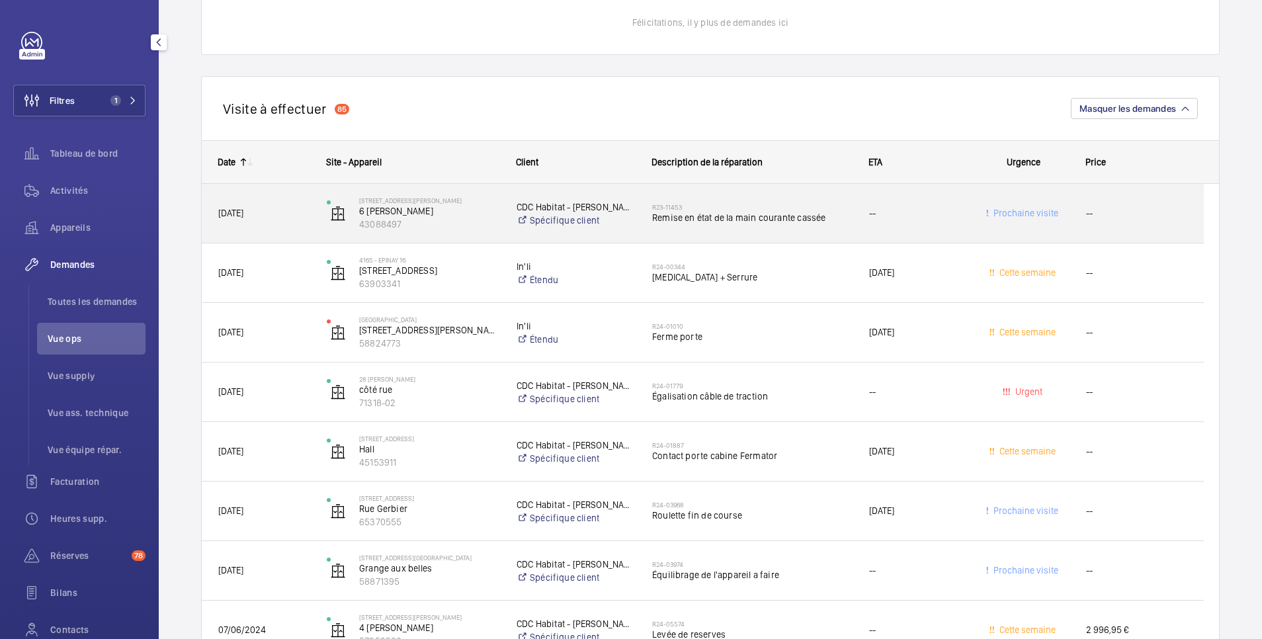
click at [772, 198] on div "R23-11453 Remise en état de la main courante cassée" at bounding box center [752, 213] width 200 height 38
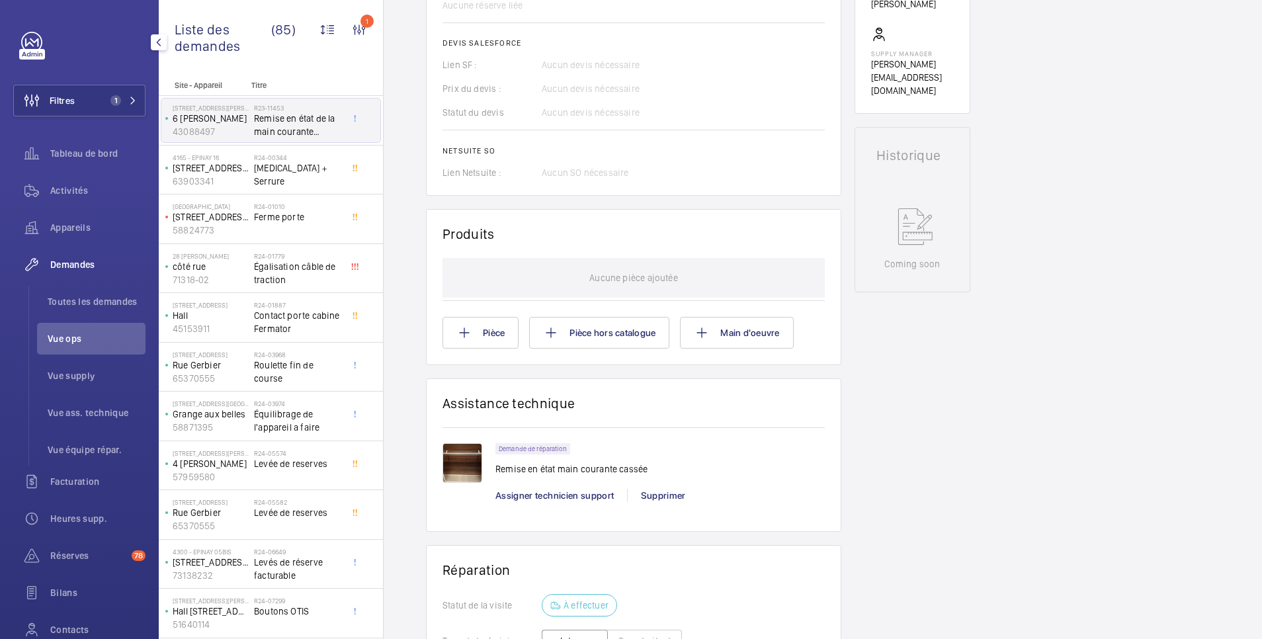
scroll to position [793, 0]
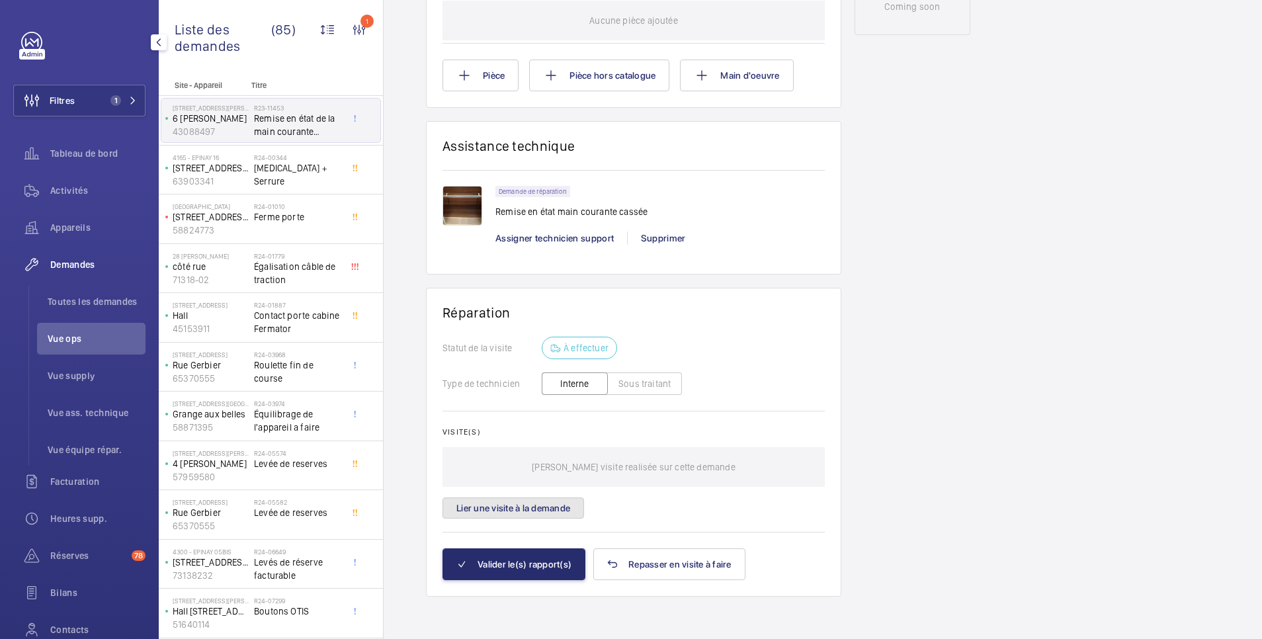
click at [530, 511] on button "Lier une visite à la demande" at bounding box center [512, 507] width 141 height 21
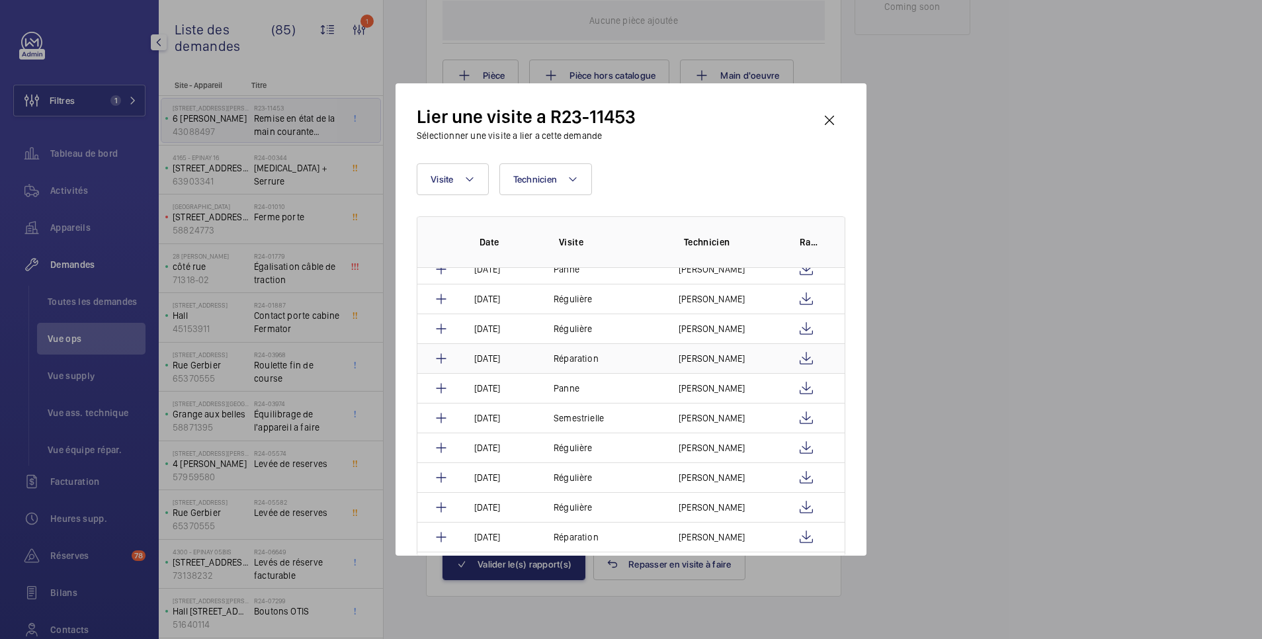
scroll to position [1058, 0]
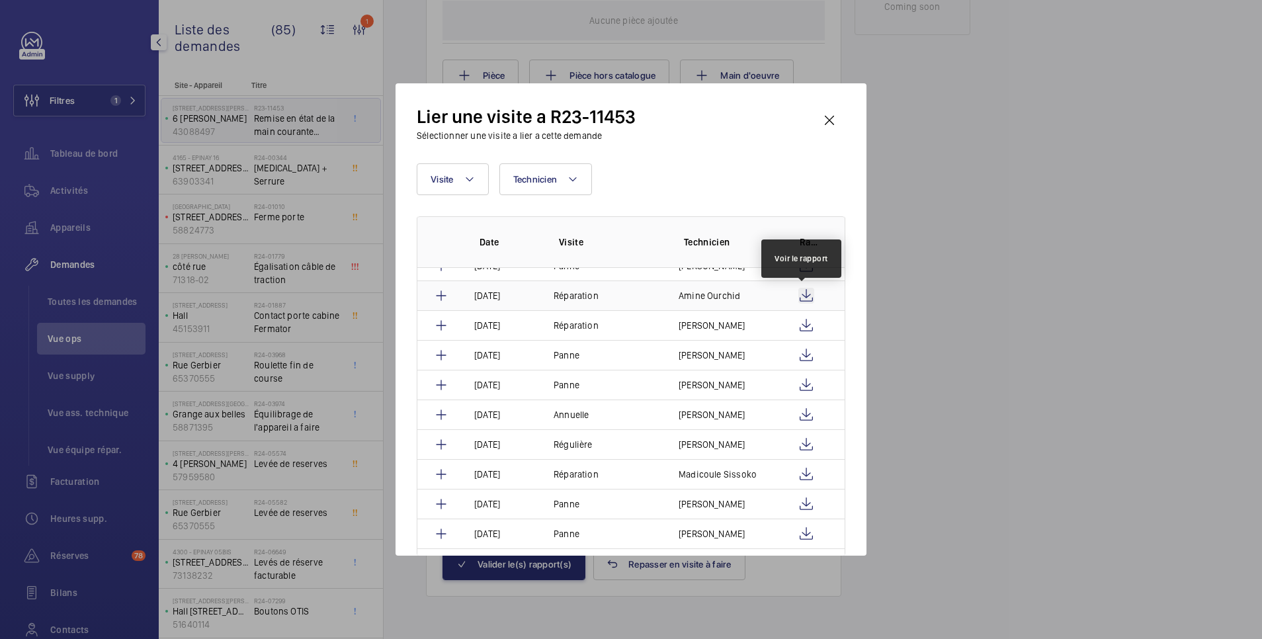
click at [804, 293] on wm-front-icon-button at bounding box center [806, 296] width 16 height 16
click at [442, 297] on mat-icon at bounding box center [441, 296] width 16 height 16
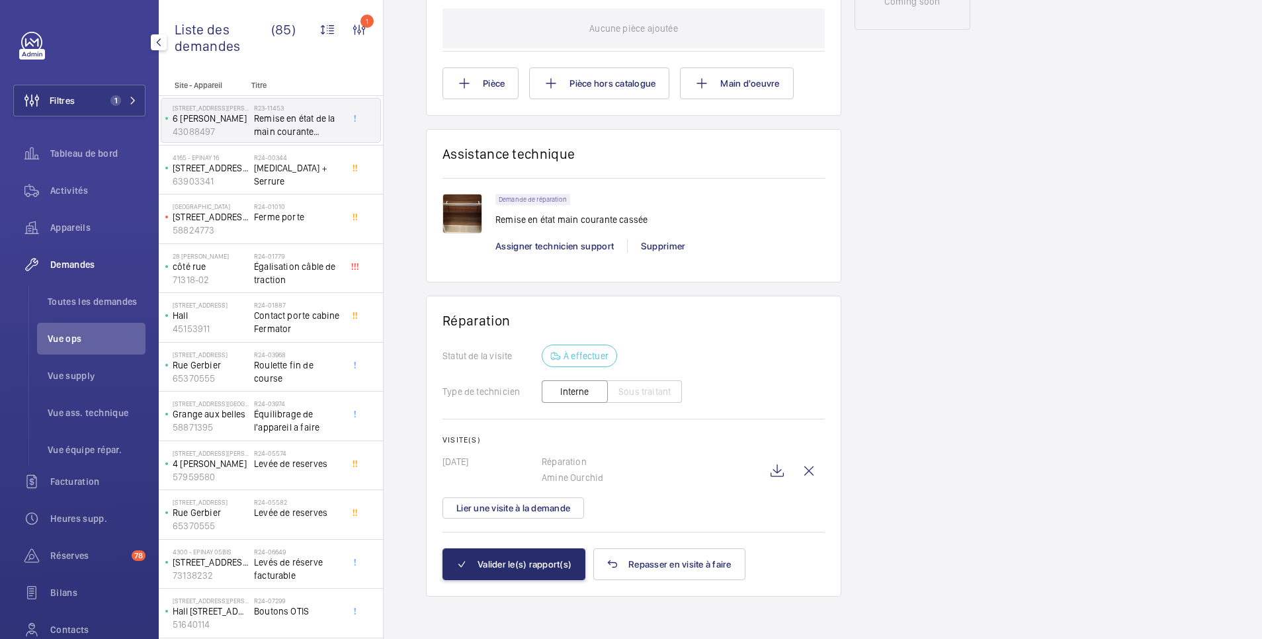
scroll to position [805, 0]
click at [549, 561] on button "Valider le(s) rapport(s)" at bounding box center [513, 564] width 143 height 32
